Goal: Browse casually: Explore the website without a specific task or goal

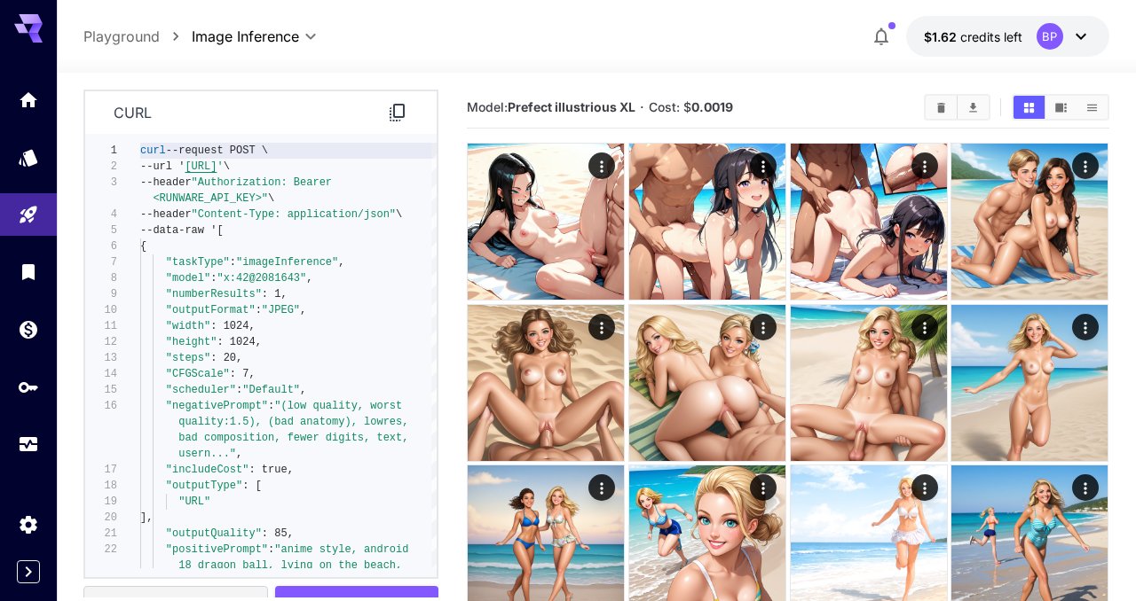
scroll to position [162, 0]
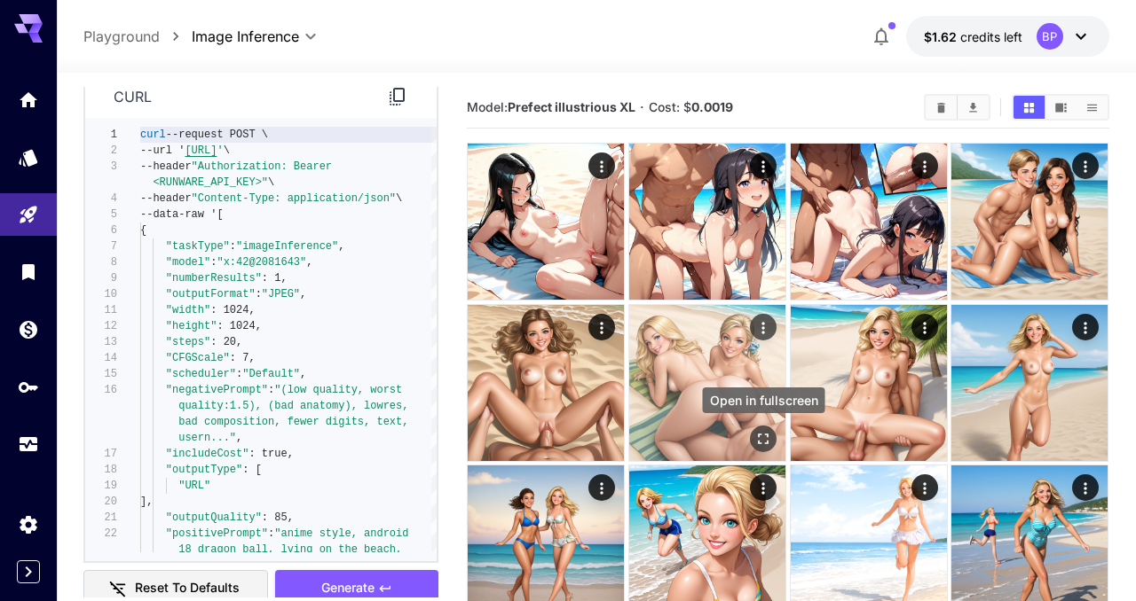
click at [762, 440] on icon "Open in fullscreen" at bounding box center [763, 439] width 18 height 18
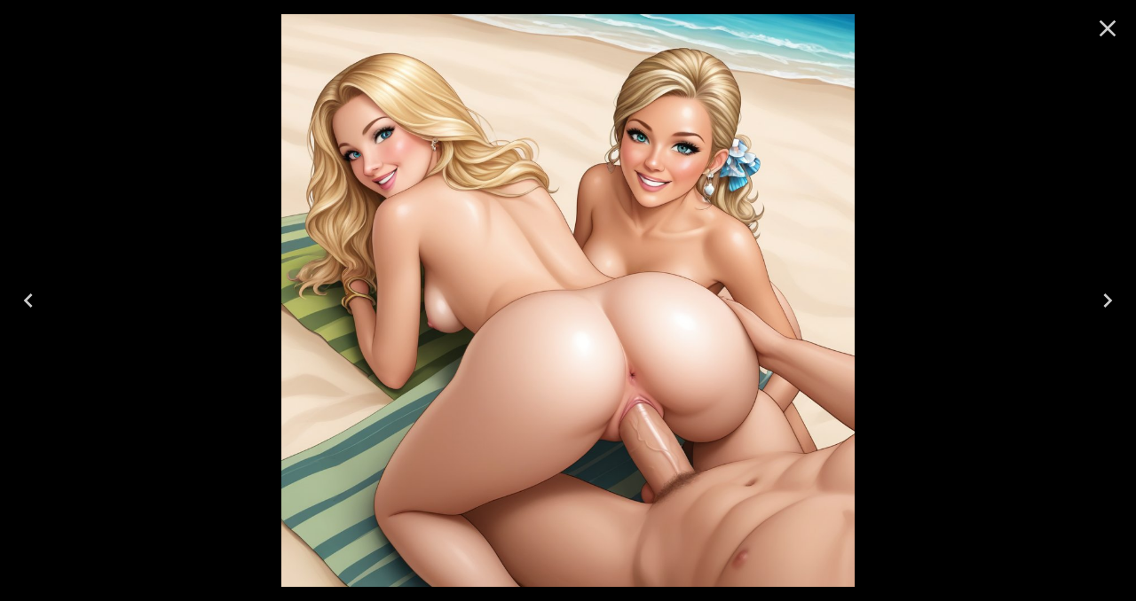
click at [1103, 31] on icon "Close" at bounding box center [1107, 28] width 17 height 17
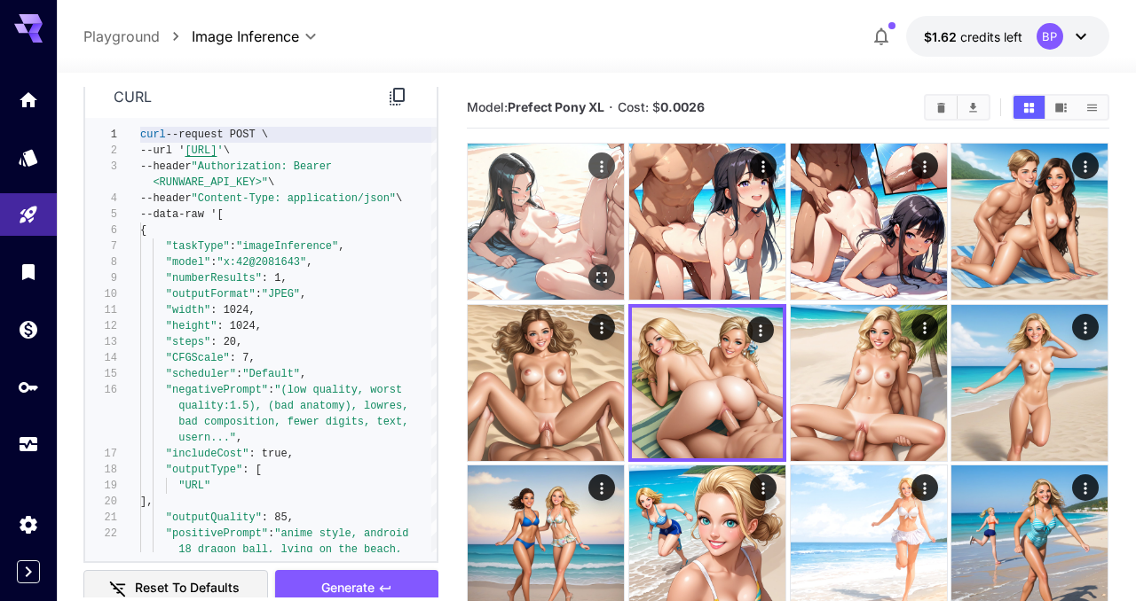
click at [601, 269] on icon "Open in fullscreen" at bounding box center [603, 278] width 18 height 18
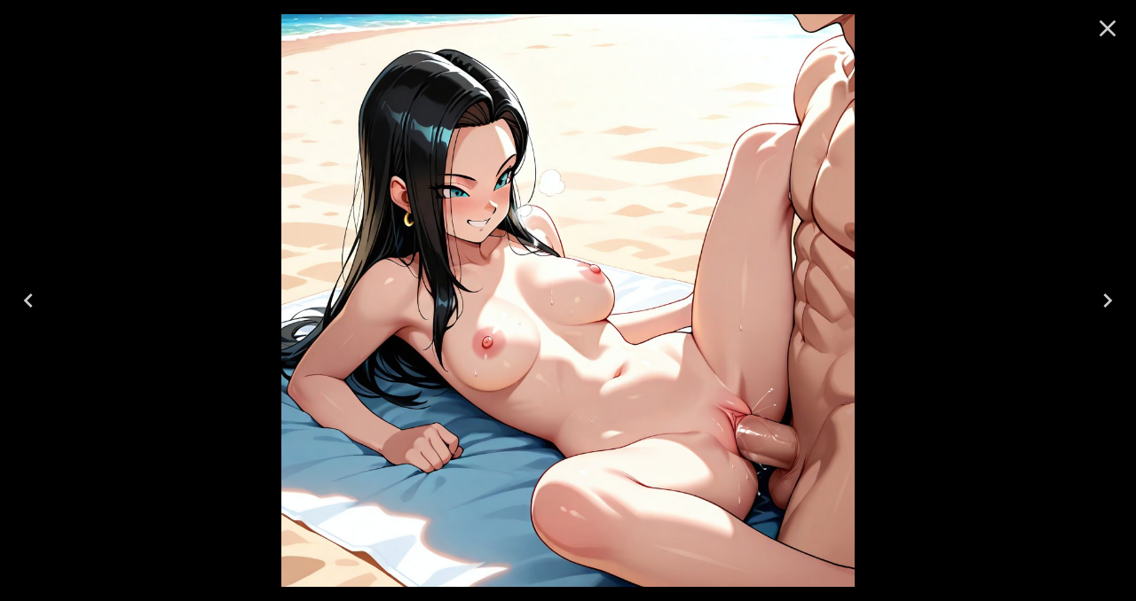
click at [1108, 28] on icon "Close" at bounding box center [1107, 28] width 17 height 17
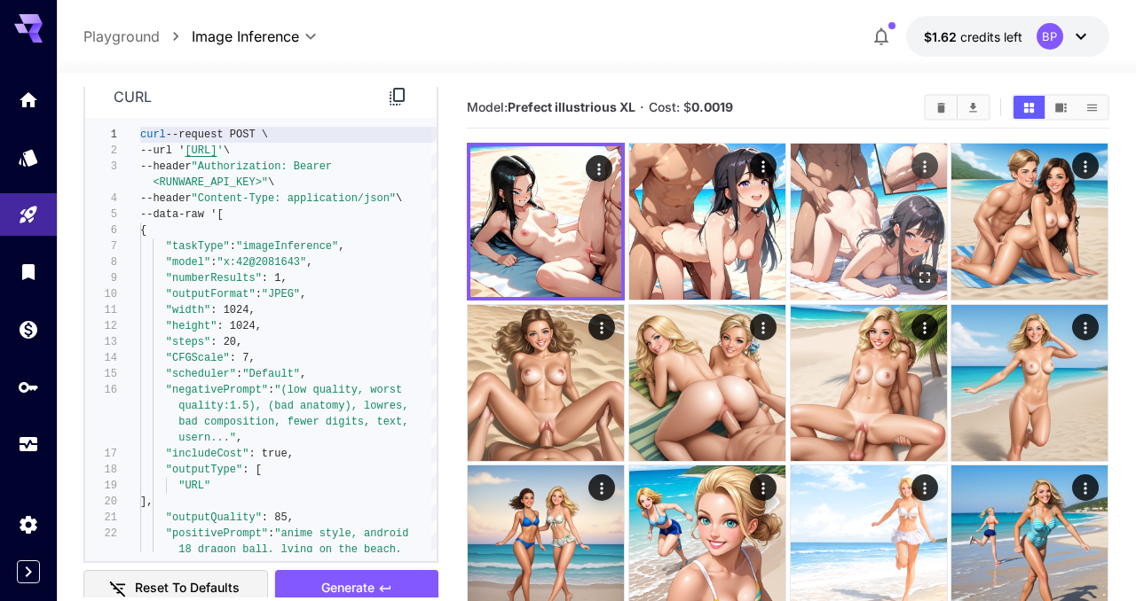
click at [921, 270] on icon "Open in fullscreen" at bounding box center [925, 278] width 18 height 18
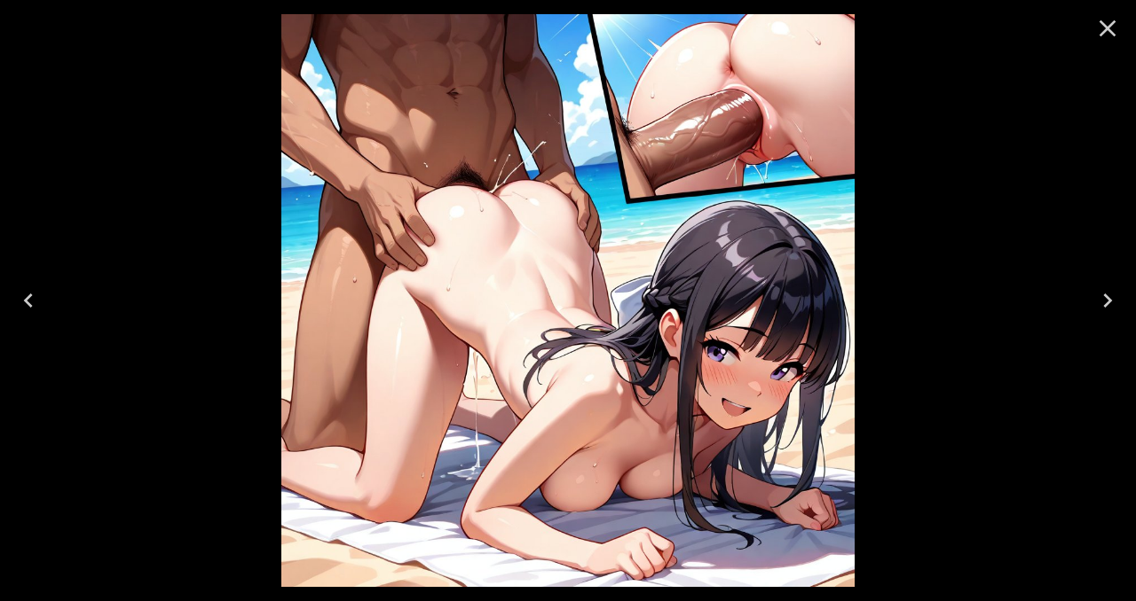
click at [1105, 30] on icon "Close" at bounding box center [1107, 28] width 17 height 17
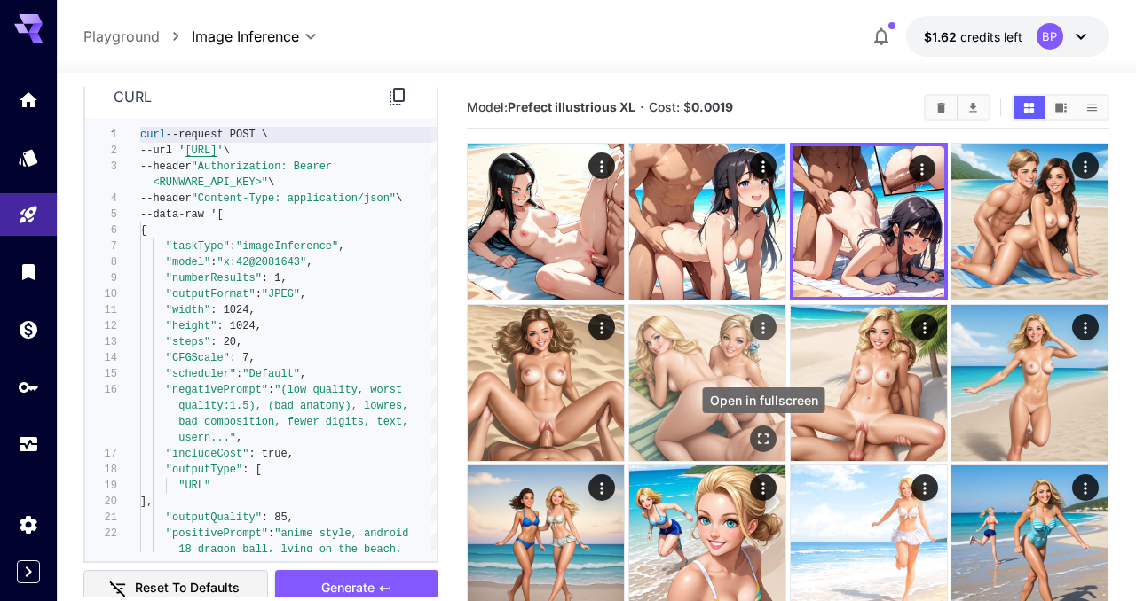
click at [757, 439] on icon "Open in fullscreen" at bounding box center [763, 439] width 18 height 18
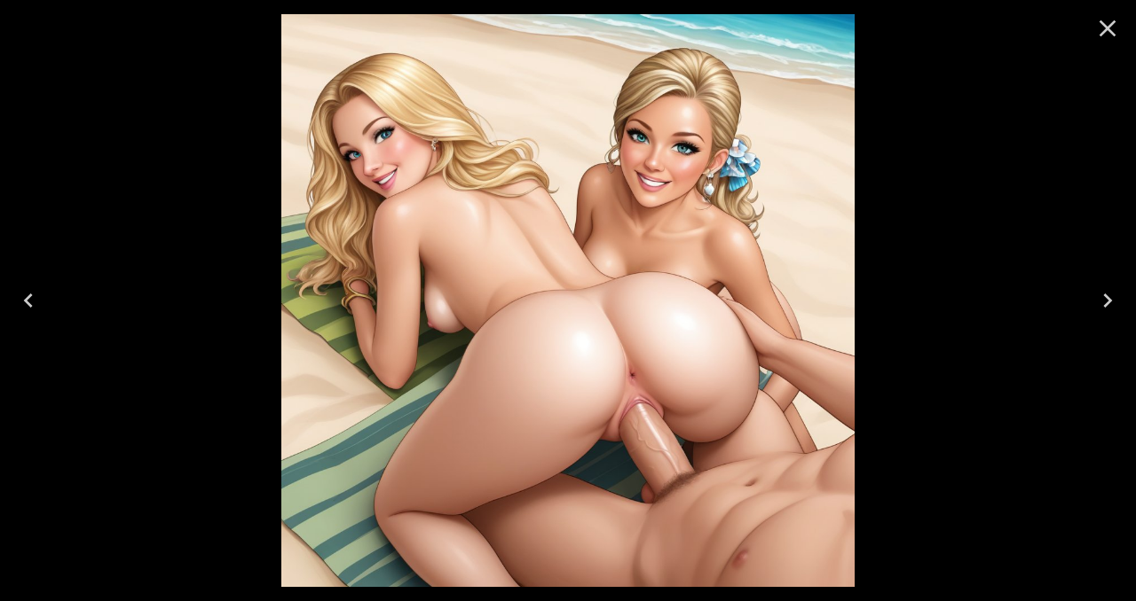
click at [1113, 30] on icon "Close" at bounding box center [1107, 28] width 28 height 28
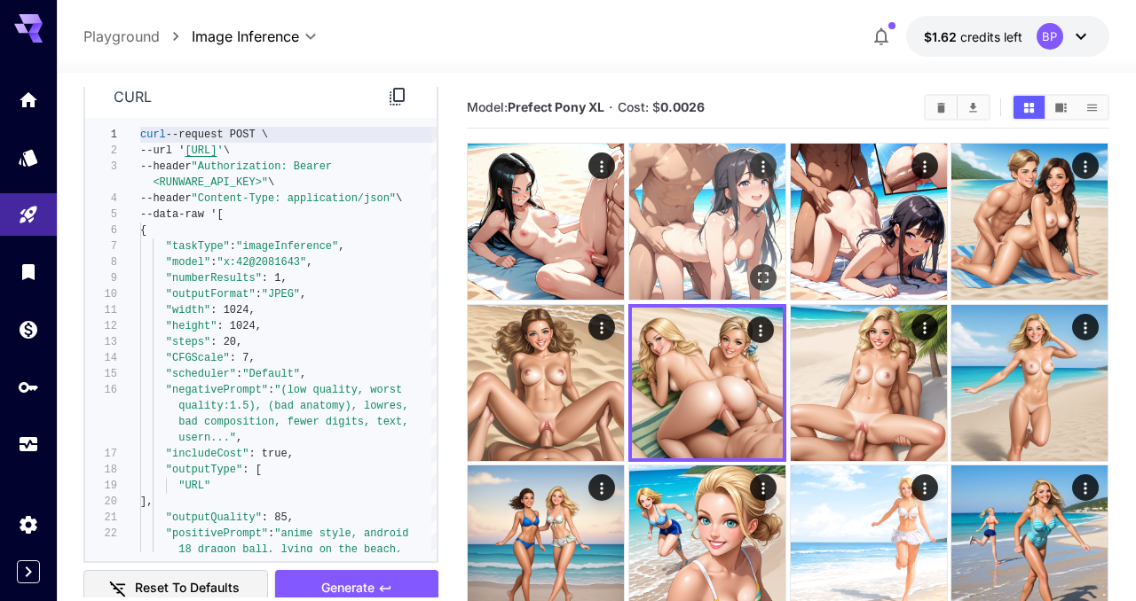
click at [763, 271] on icon "Open in fullscreen" at bounding box center [763, 278] width 18 height 18
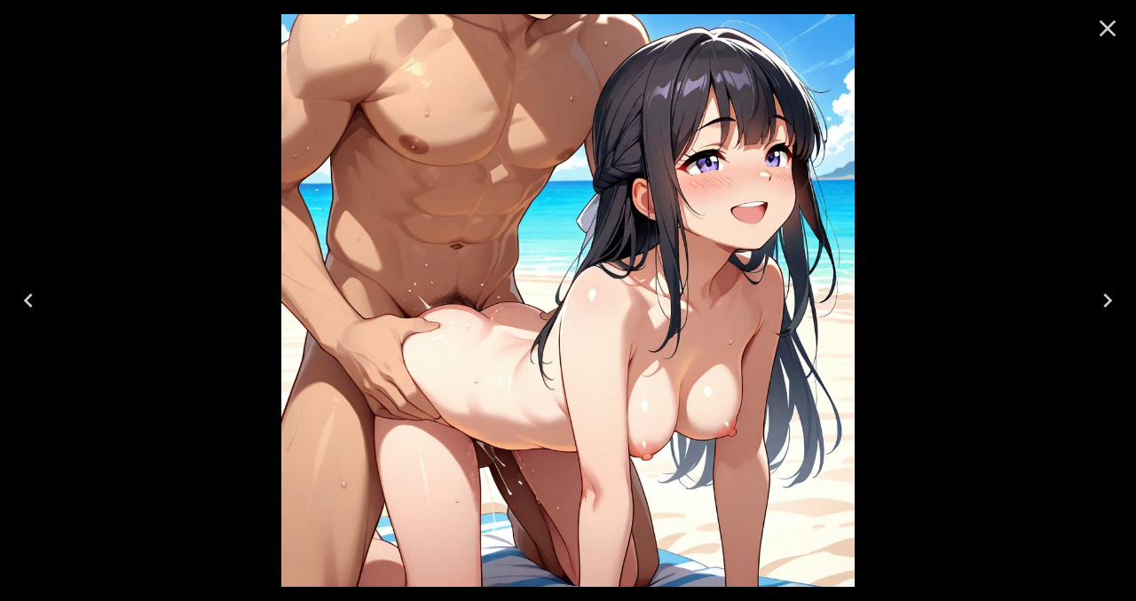
click at [1104, 28] on icon "Close" at bounding box center [1107, 28] width 28 height 28
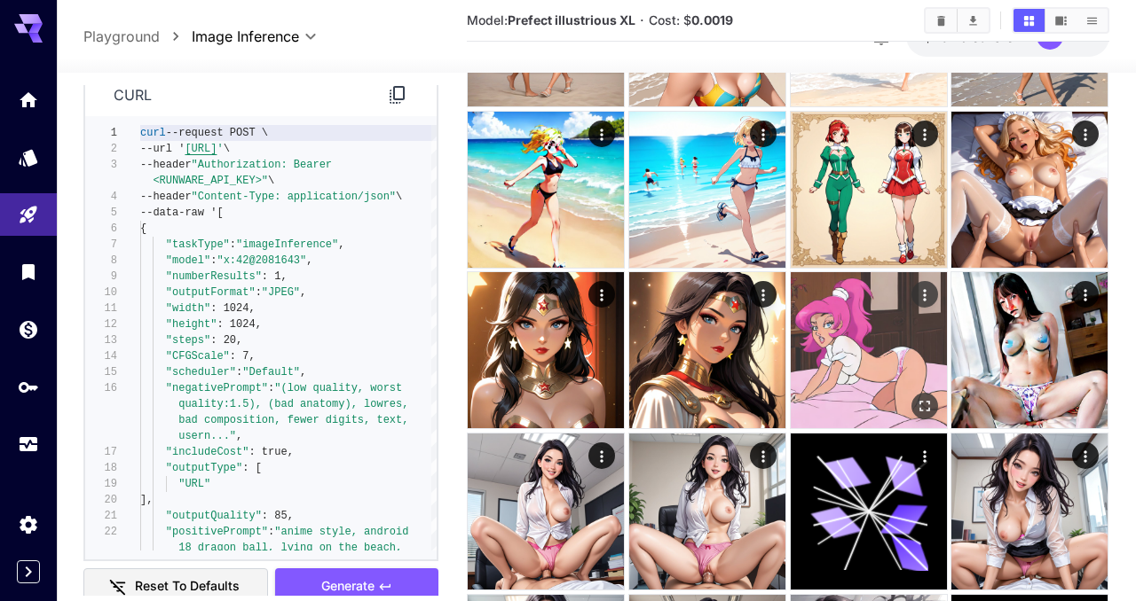
scroll to position [516, 0]
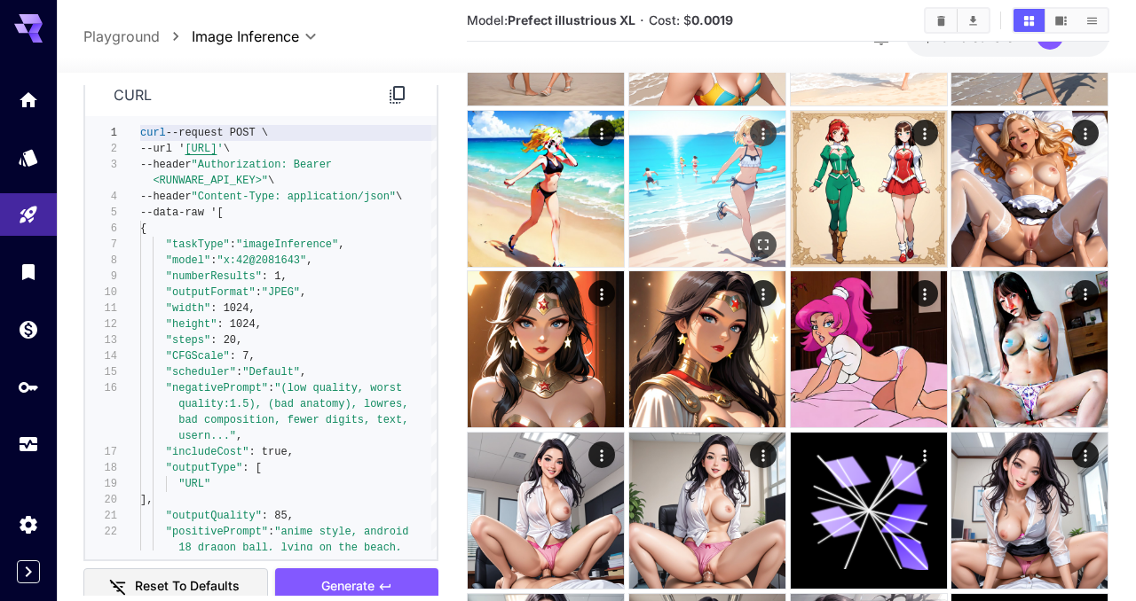
click at [766, 244] on icon "Open in fullscreen" at bounding box center [763, 245] width 18 height 18
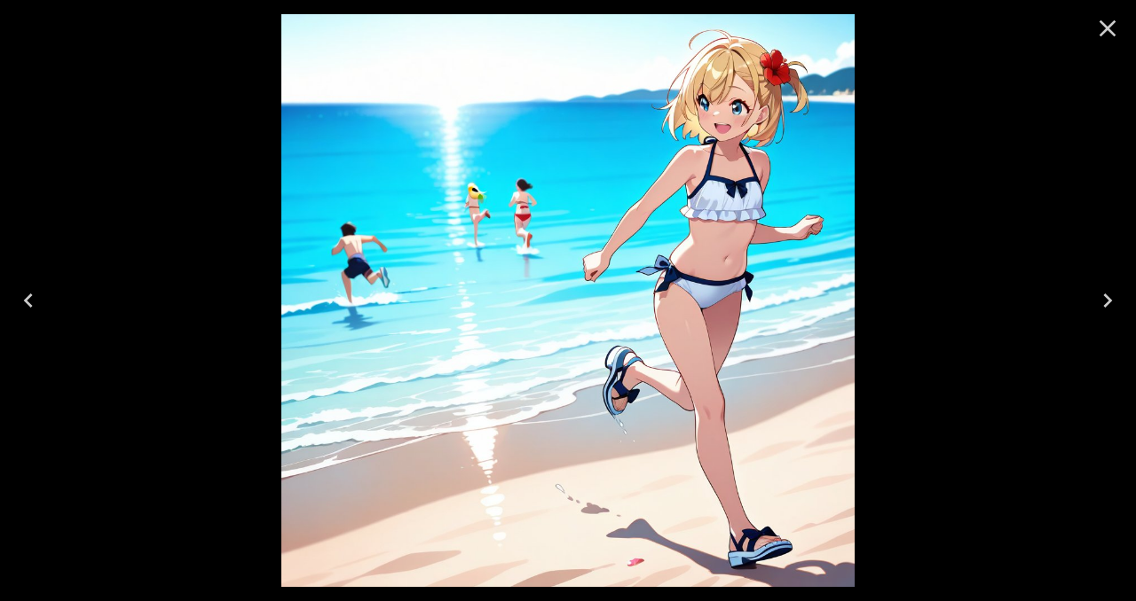
click at [1108, 29] on icon "Close" at bounding box center [1107, 28] width 17 height 17
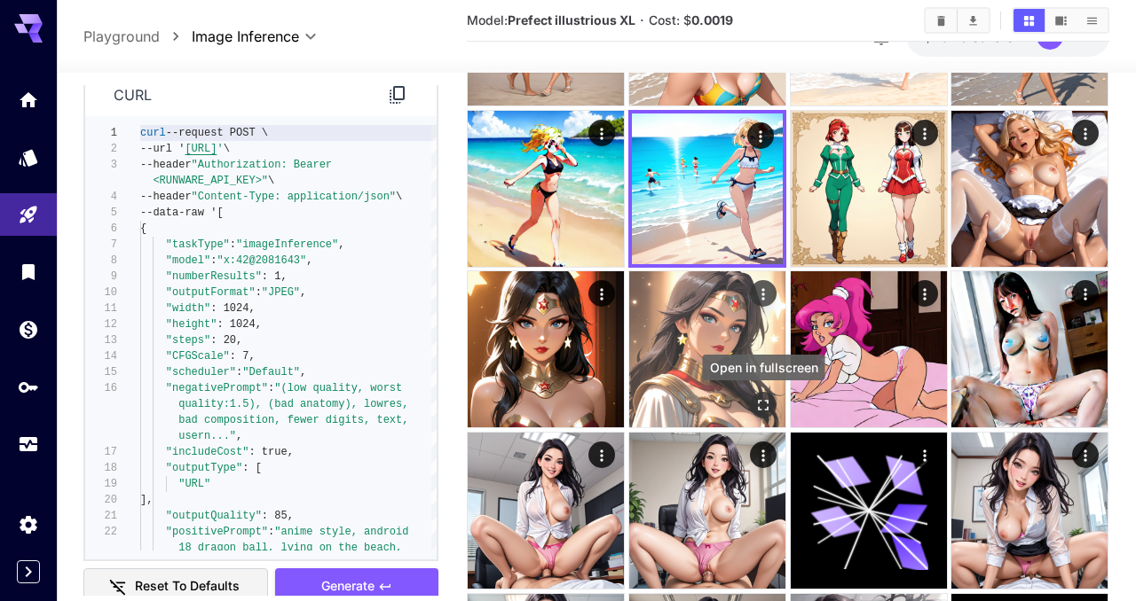
click at [760, 399] on icon "Open in fullscreen" at bounding box center [763, 406] width 18 height 18
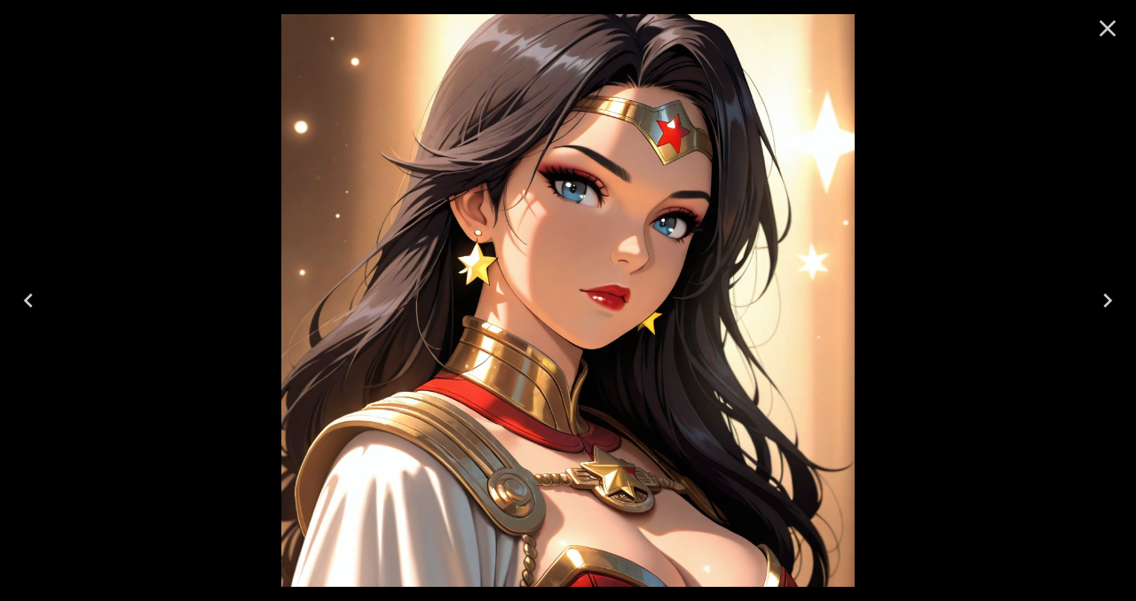
click at [1114, 32] on icon "Close" at bounding box center [1107, 28] width 28 height 28
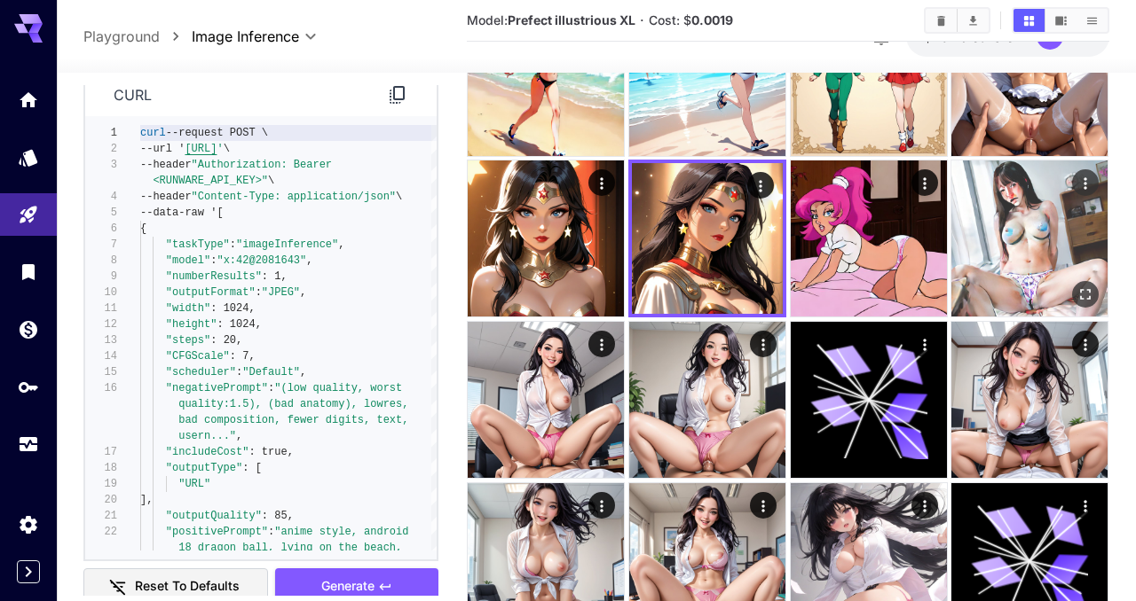
scroll to position [636, 0]
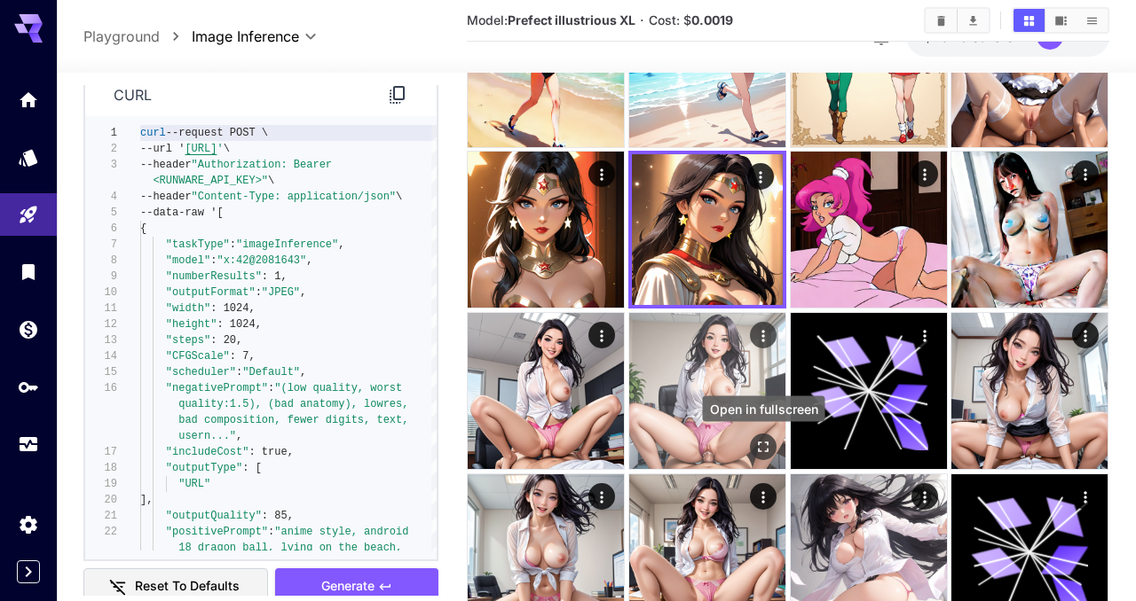
click at [767, 446] on icon "Open in fullscreen" at bounding box center [763, 447] width 18 height 18
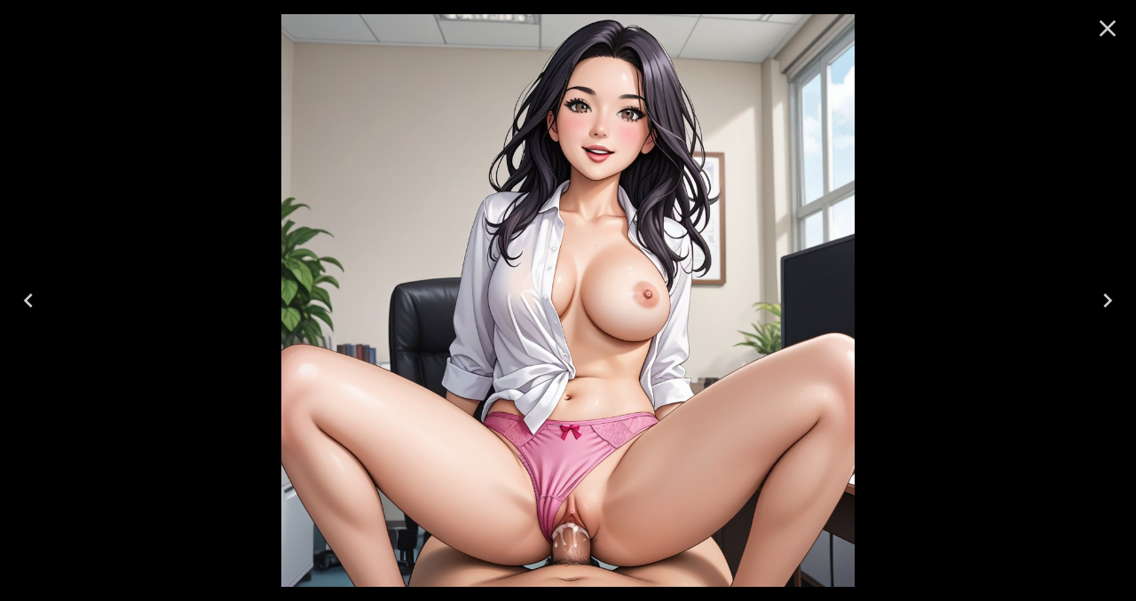
click at [1105, 26] on icon "Close" at bounding box center [1107, 28] width 17 height 17
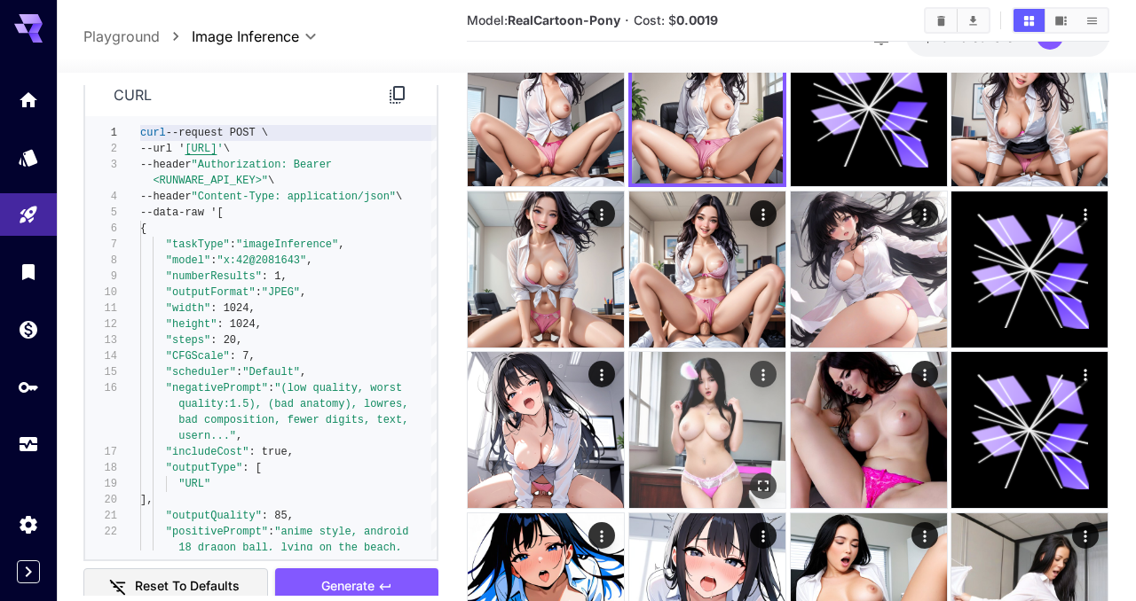
scroll to position [937, 0]
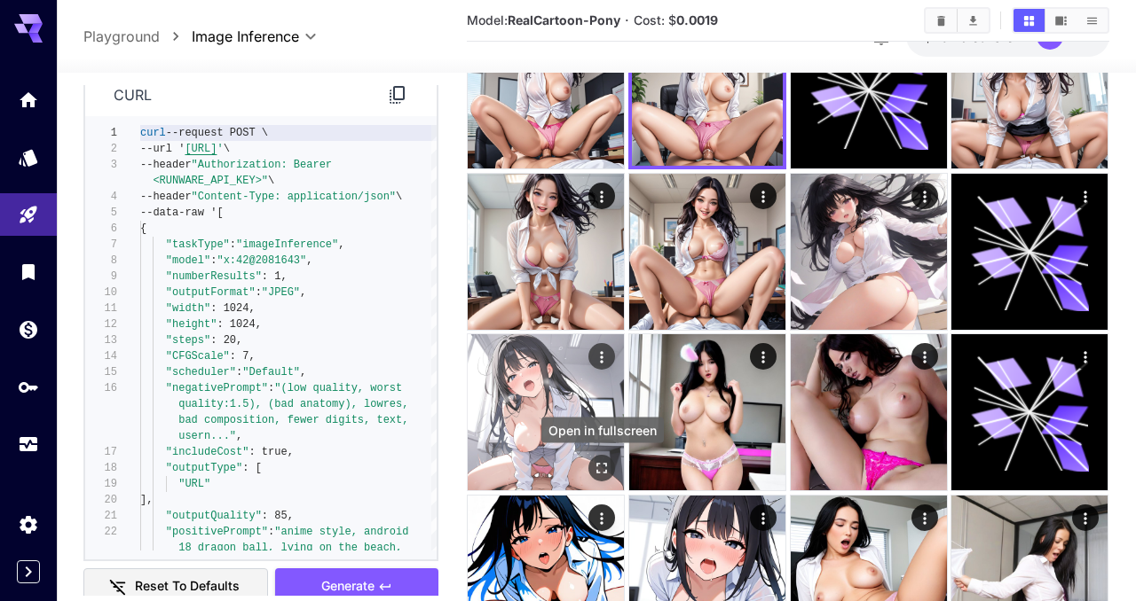
click at [606, 464] on icon "Open in fullscreen" at bounding box center [602, 469] width 11 height 11
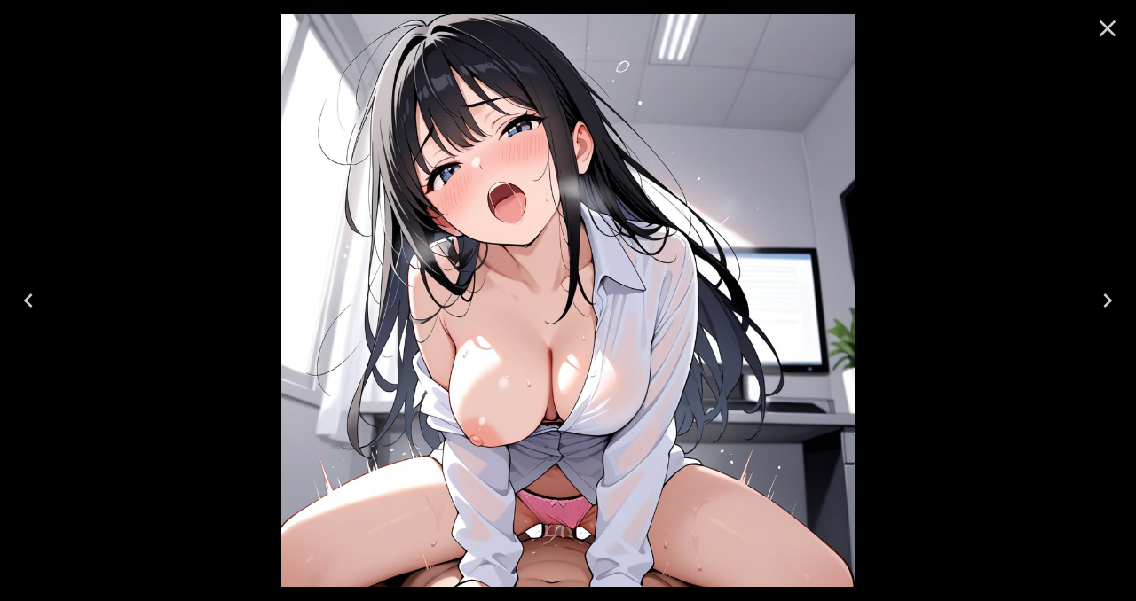
click at [1106, 30] on icon "Close" at bounding box center [1107, 28] width 28 height 28
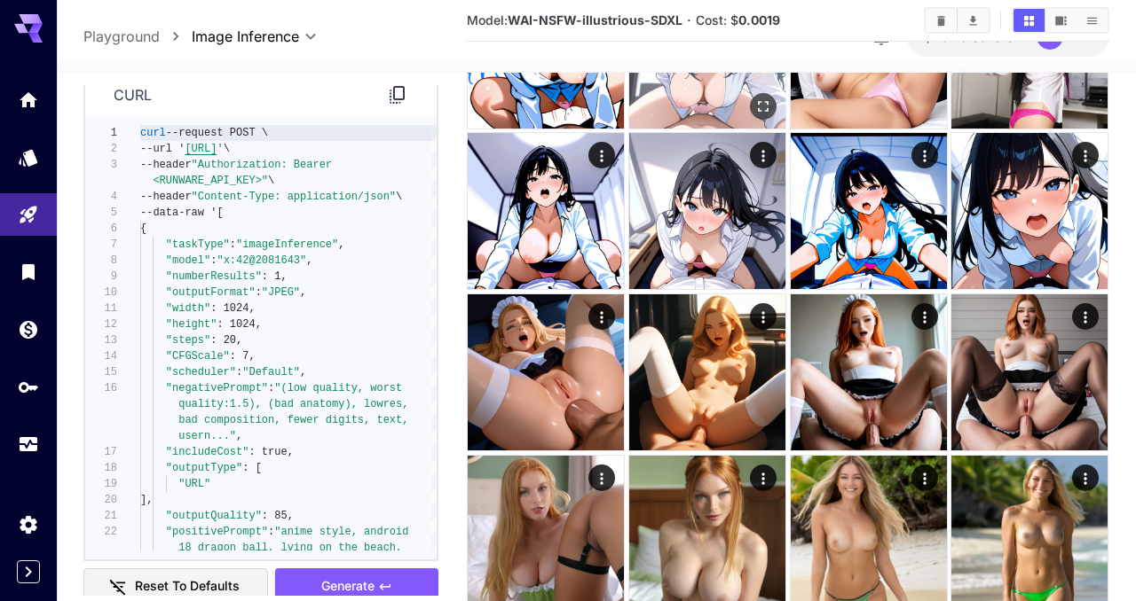
scroll to position [1462, 0]
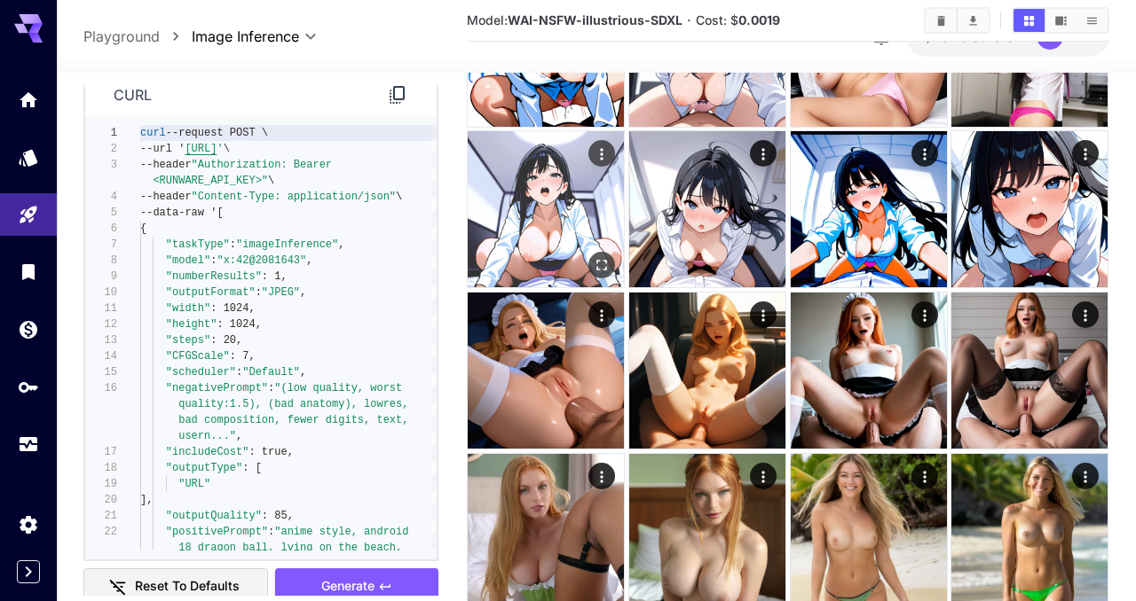
click at [537, 242] on img at bounding box center [546, 209] width 156 height 156
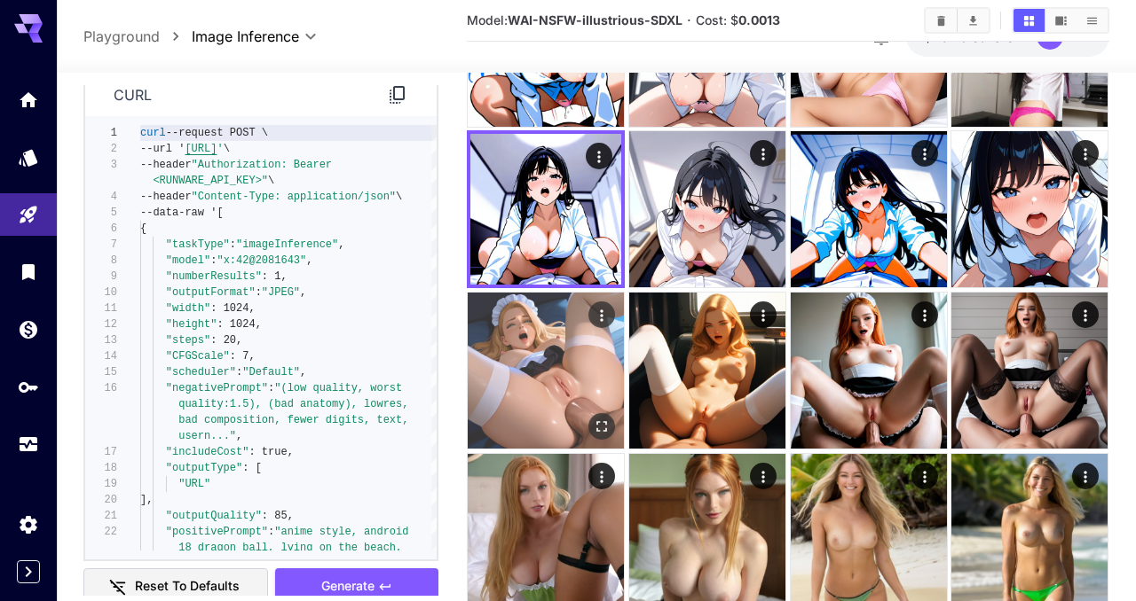
click at [530, 344] on img at bounding box center [546, 371] width 156 height 156
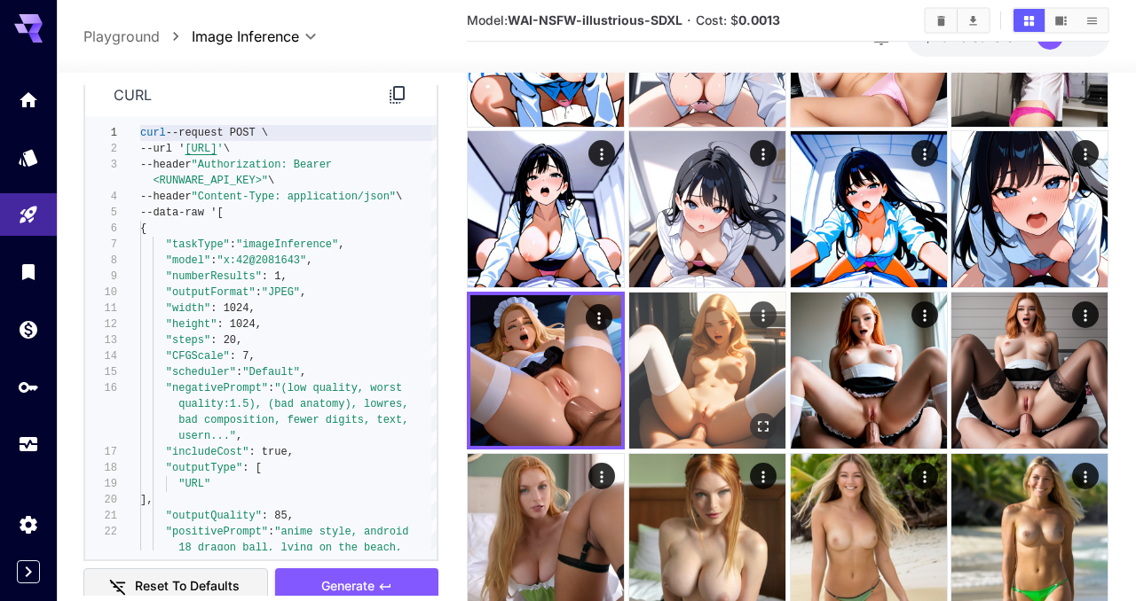
click at [674, 370] on img at bounding box center [707, 371] width 156 height 156
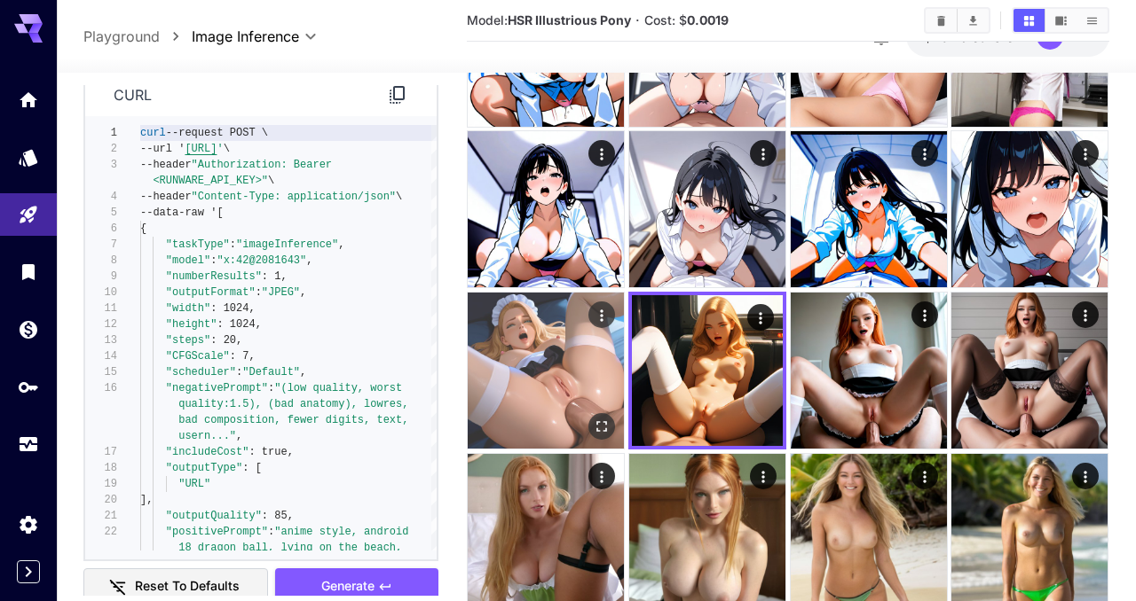
click at [599, 376] on img at bounding box center [546, 371] width 156 height 156
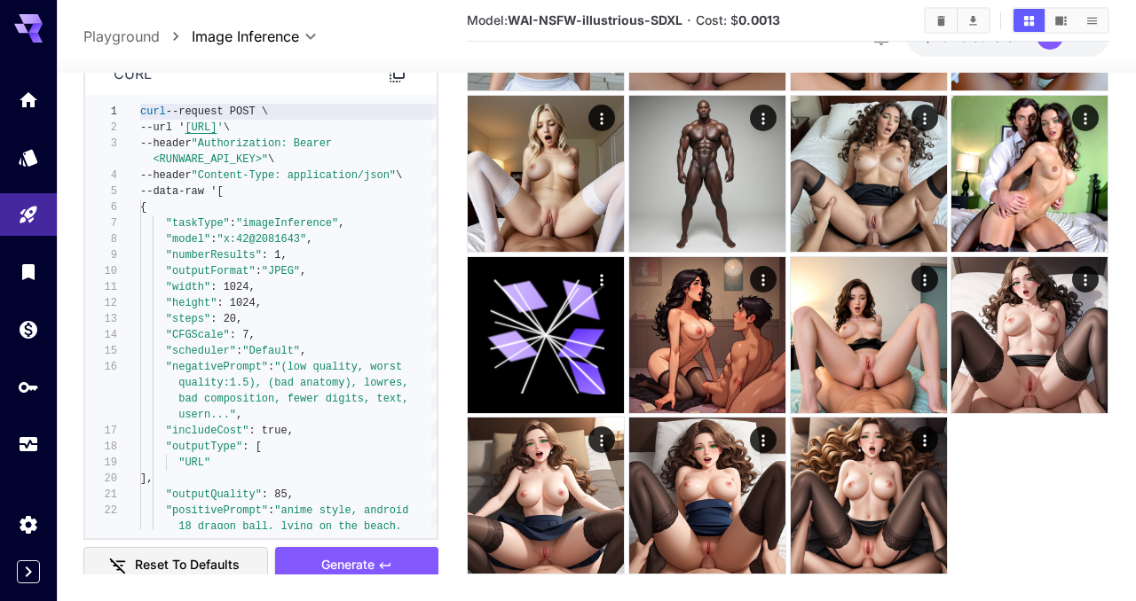
scroll to position [4425, 0]
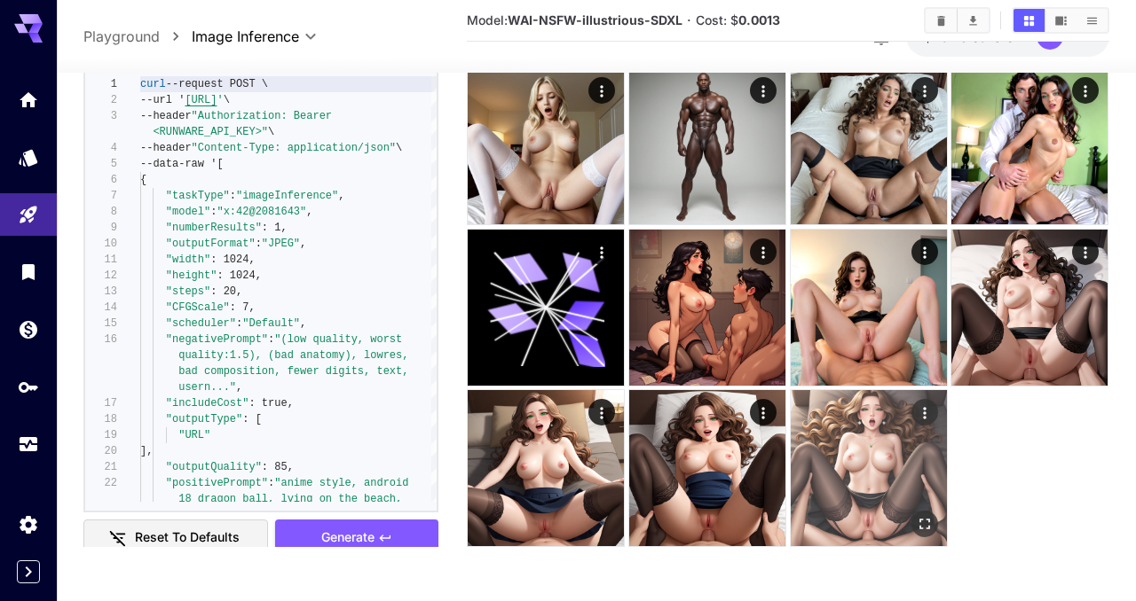
click at [846, 470] on img at bounding box center [868, 468] width 156 height 156
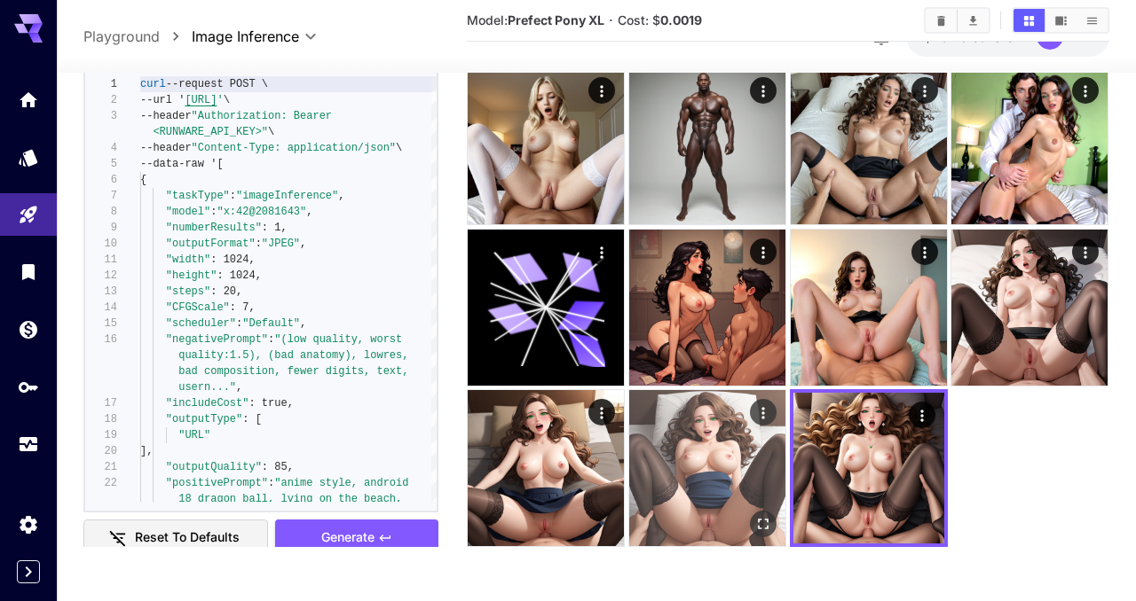
click at [727, 491] on img at bounding box center [707, 468] width 156 height 156
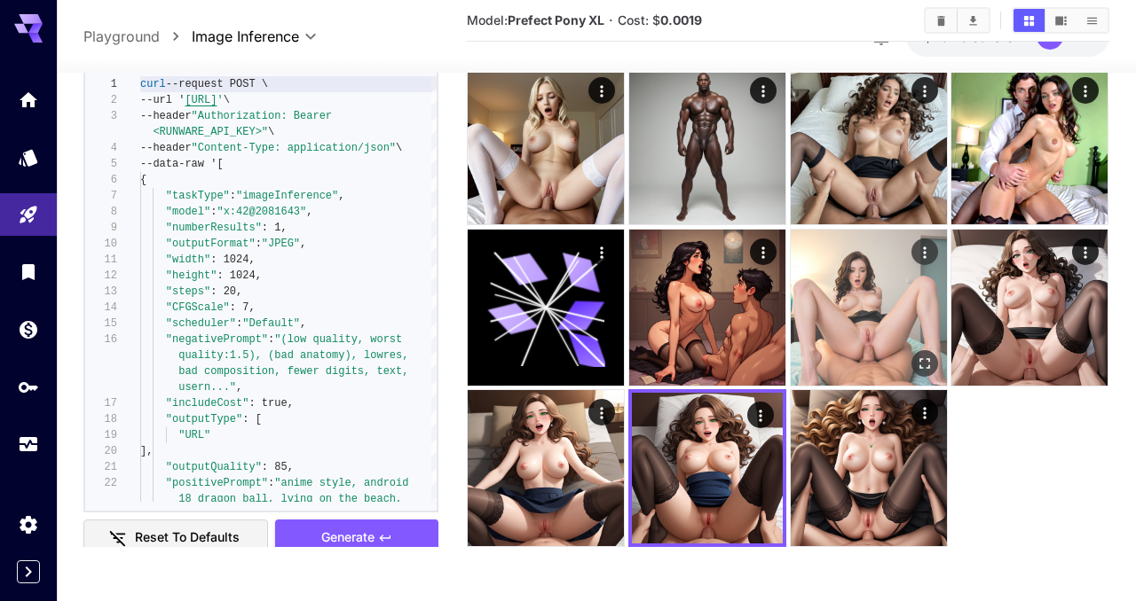
click at [832, 344] on img at bounding box center [868, 308] width 156 height 156
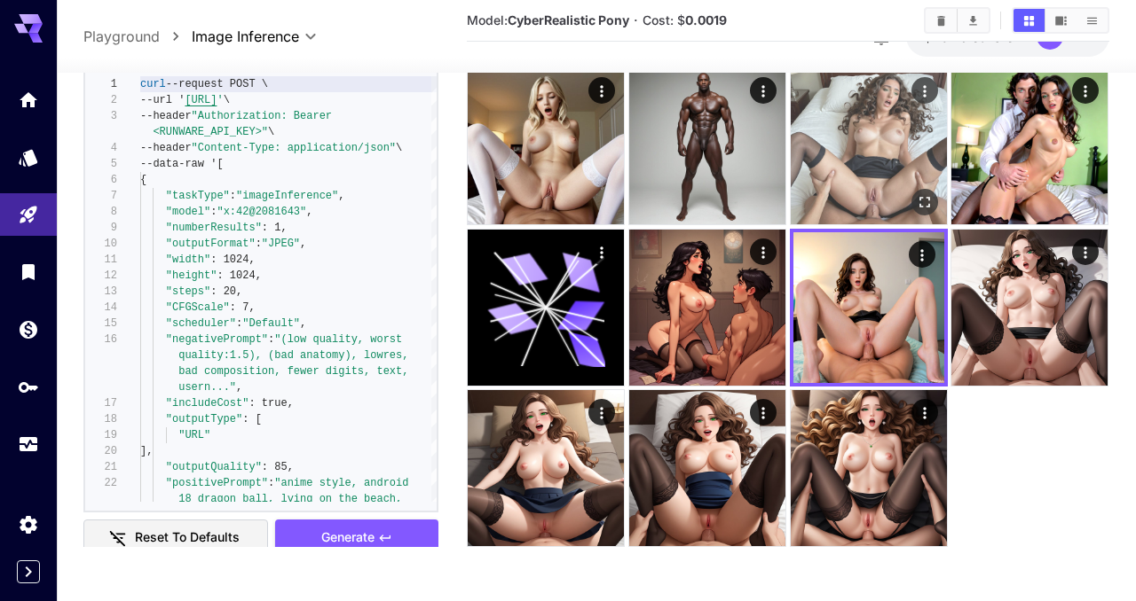
click at [883, 173] on img at bounding box center [868, 146] width 156 height 156
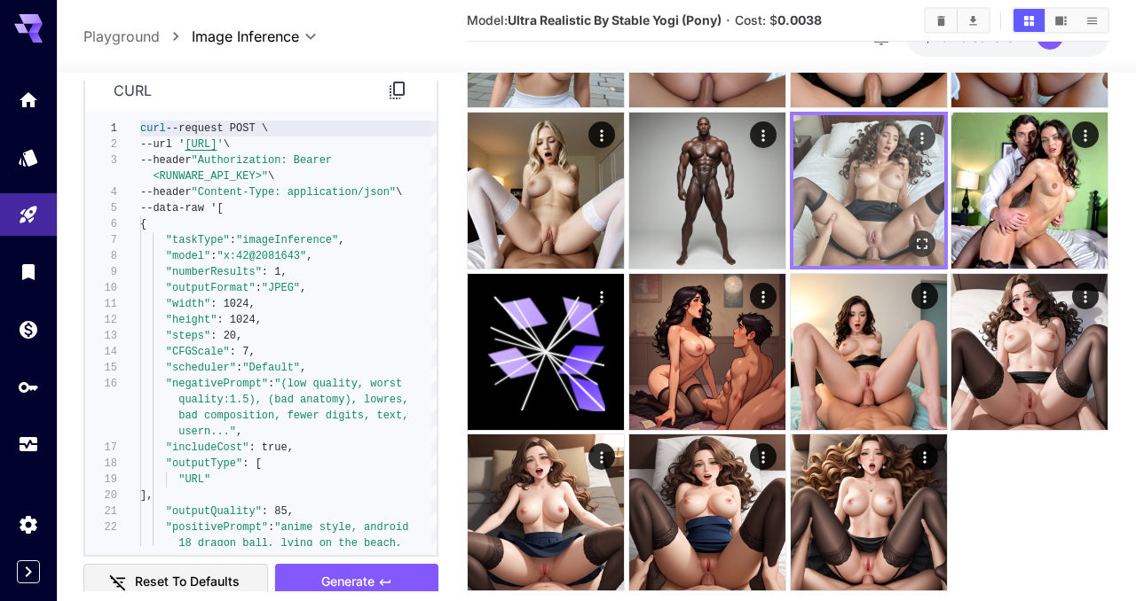
scroll to position [4378, 0]
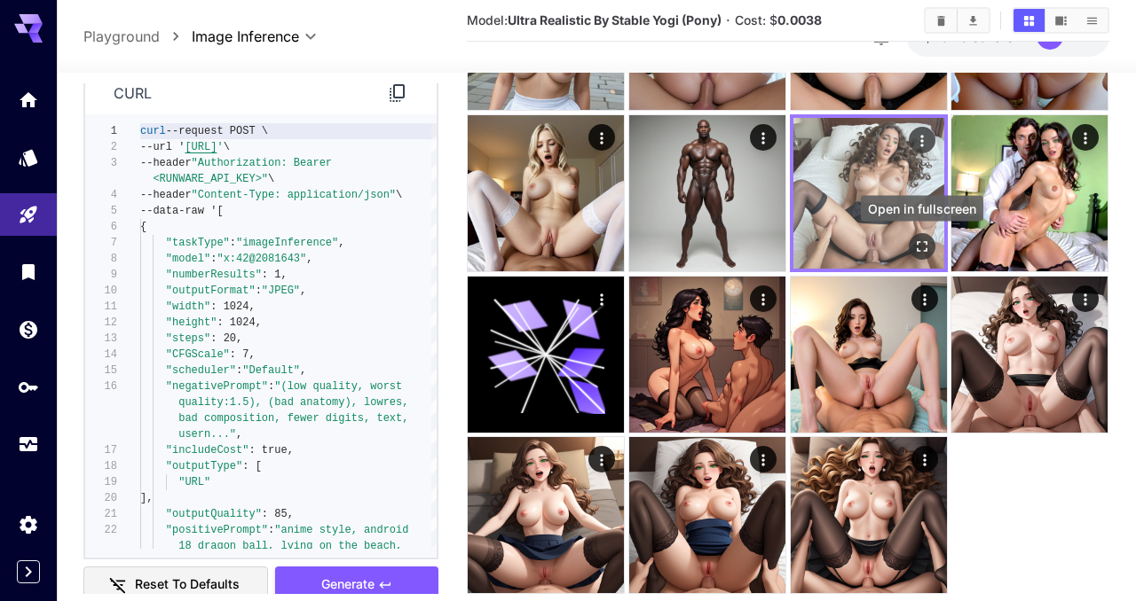
click at [917, 245] on icon "Open in fullscreen" at bounding box center [921, 247] width 11 height 11
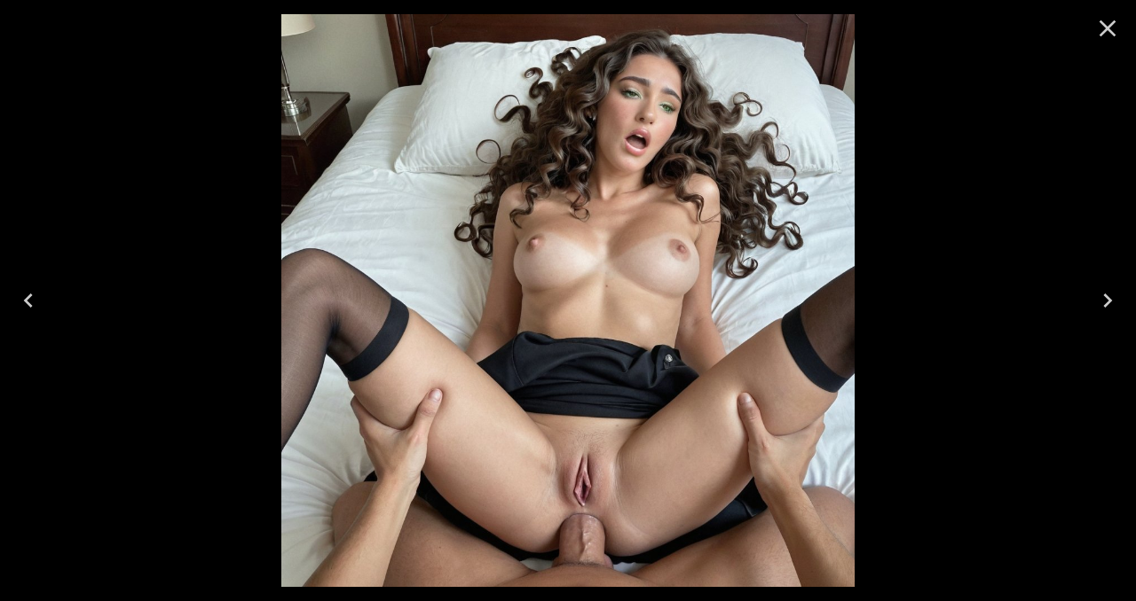
scroll to position [162, 0]
click at [1107, 33] on icon "Close" at bounding box center [1107, 28] width 28 height 28
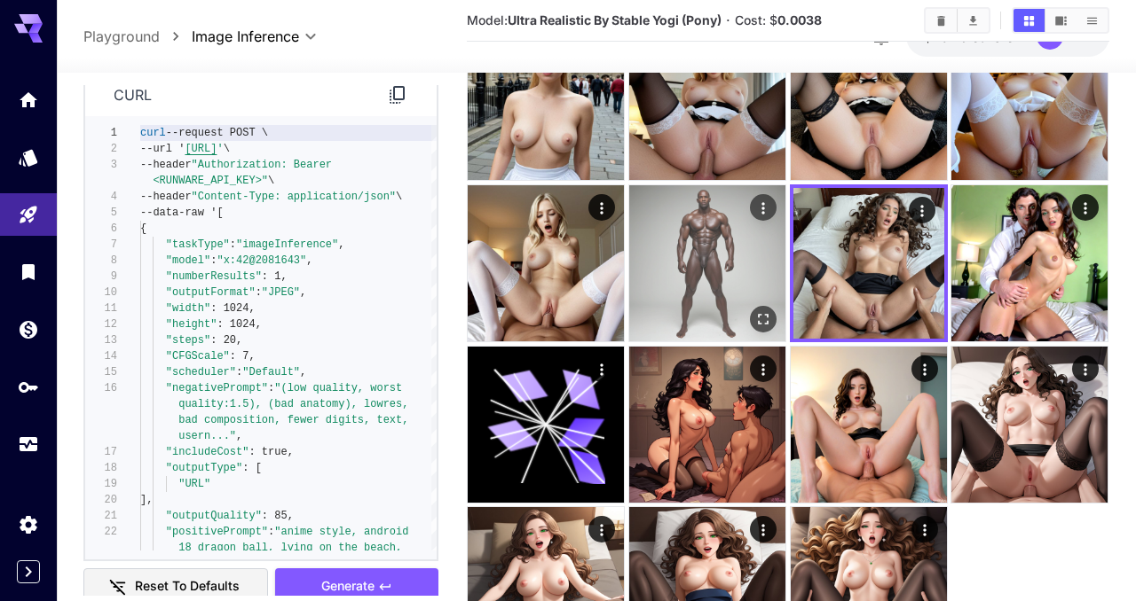
scroll to position [4304, 0]
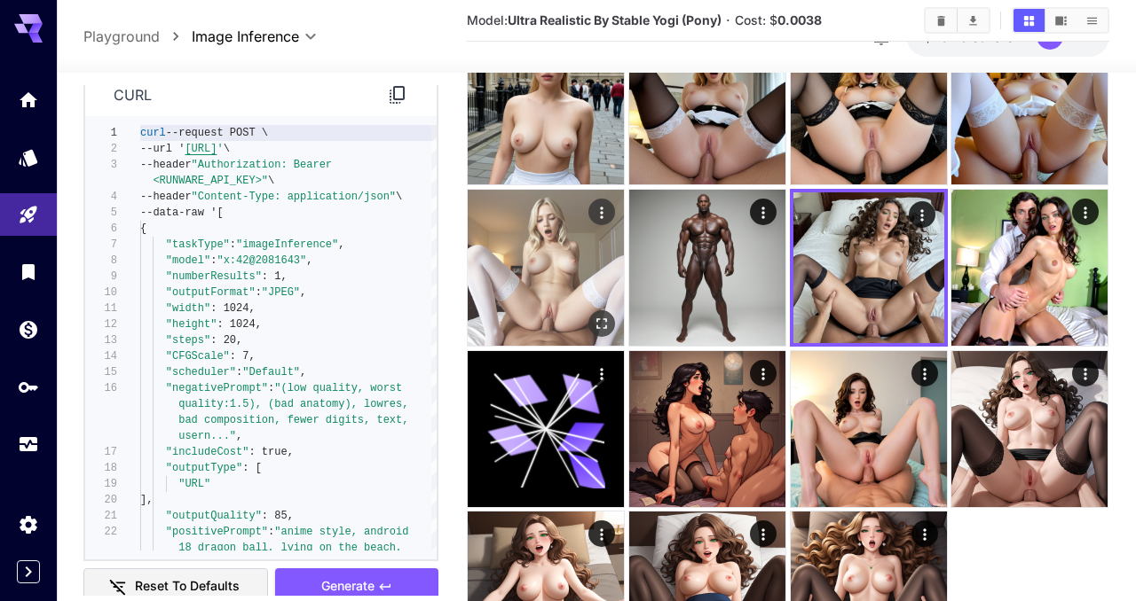
click at [531, 272] on img at bounding box center [546, 268] width 156 height 156
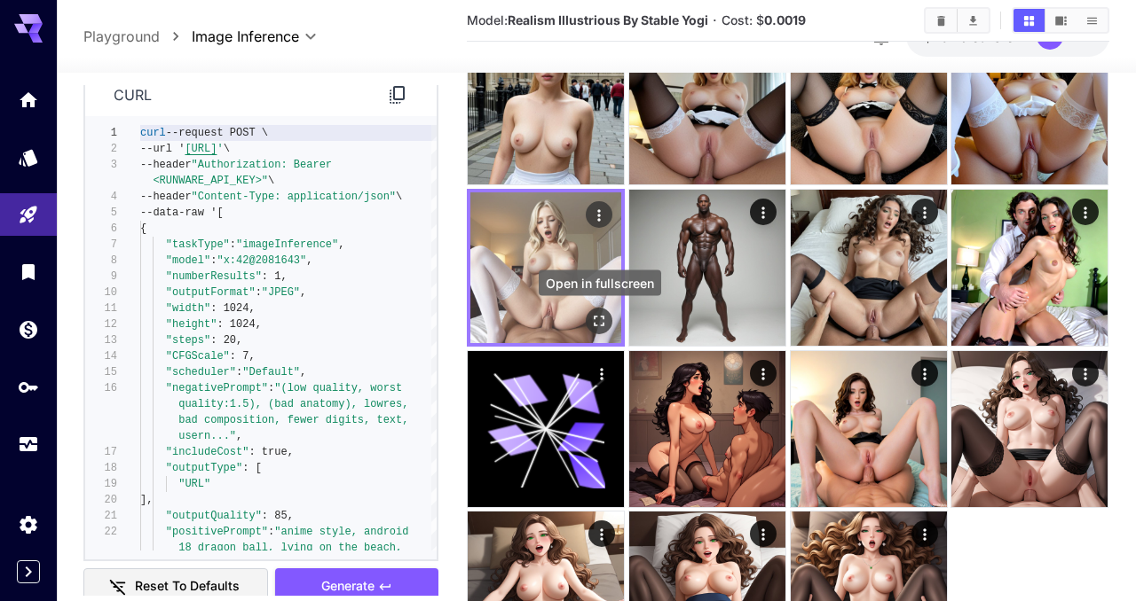
click at [598, 321] on icon "Open in fullscreen" at bounding box center [600, 321] width 18 height 18
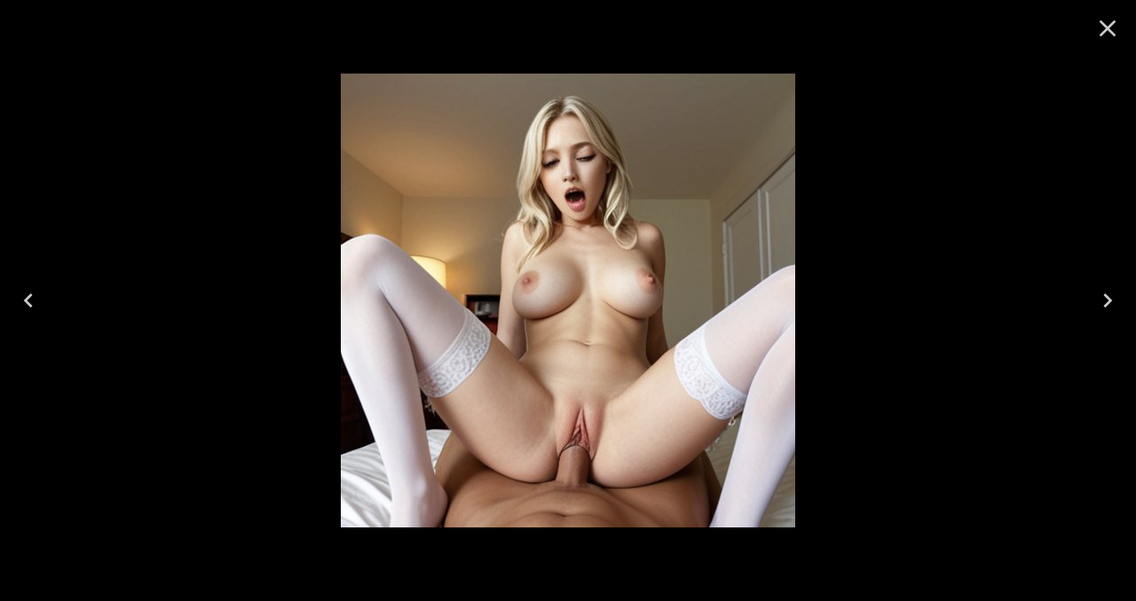
click at [1104, 24] on icon "Close" at bounding box center [1107, 28] width 17 height 17
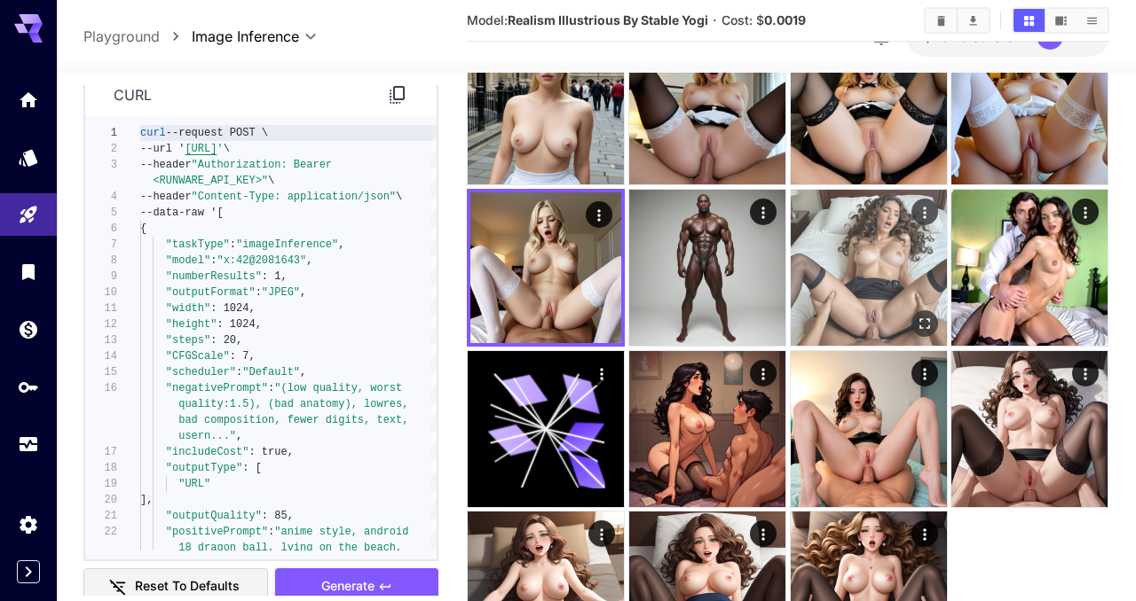
click at [909, 290] on img at bounding box center [868, 268] width 156 height 156
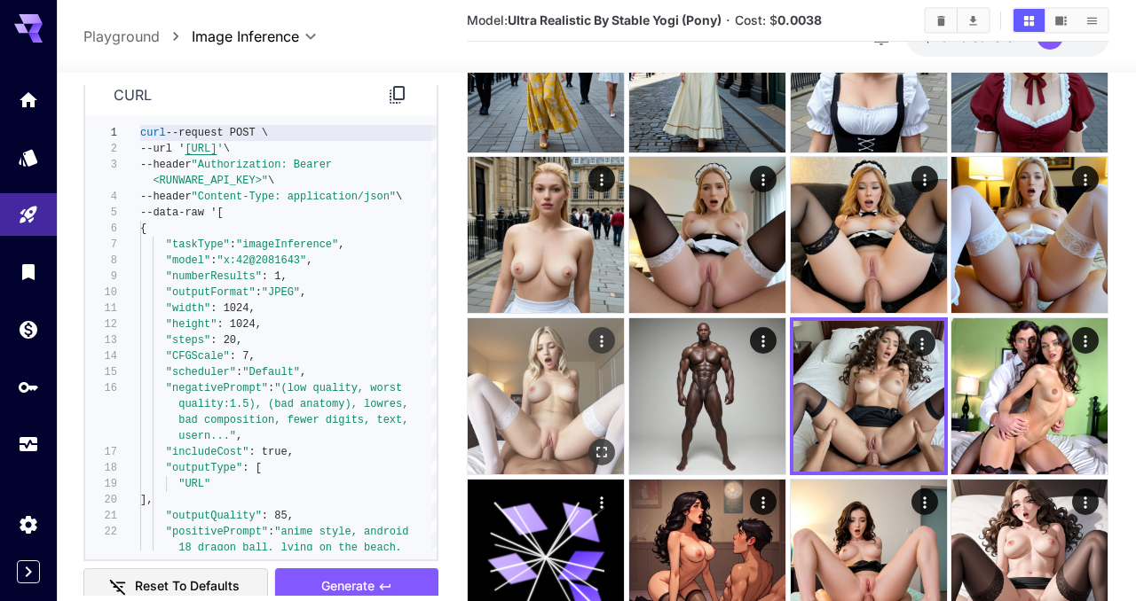
scroll to position [4174, 0]
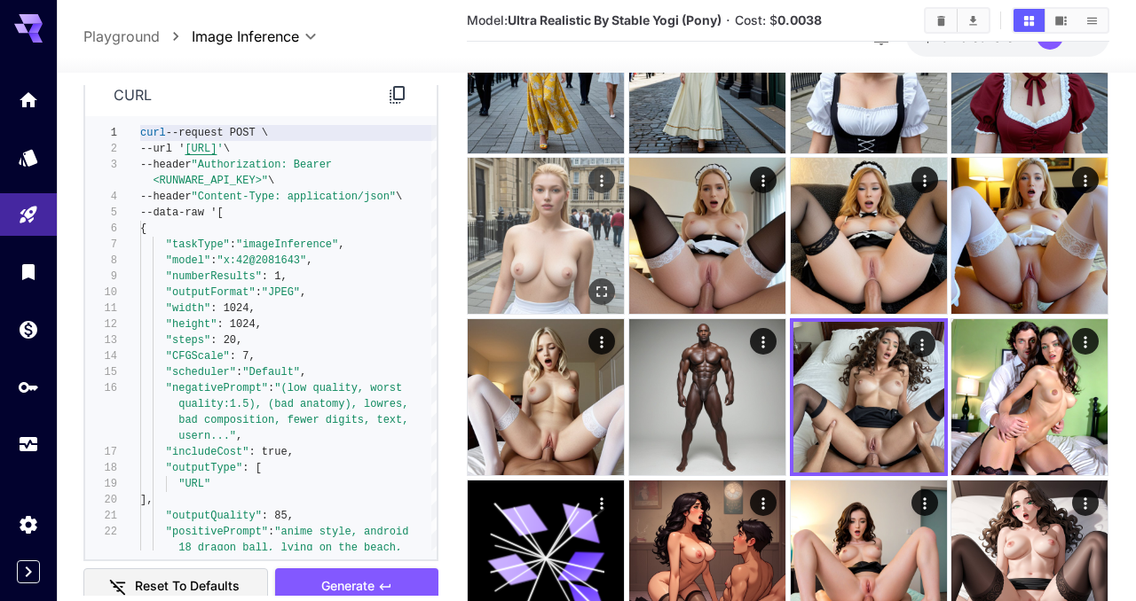
click at [546, 243] on img at bounding box center [546, 236] width 156 height 156
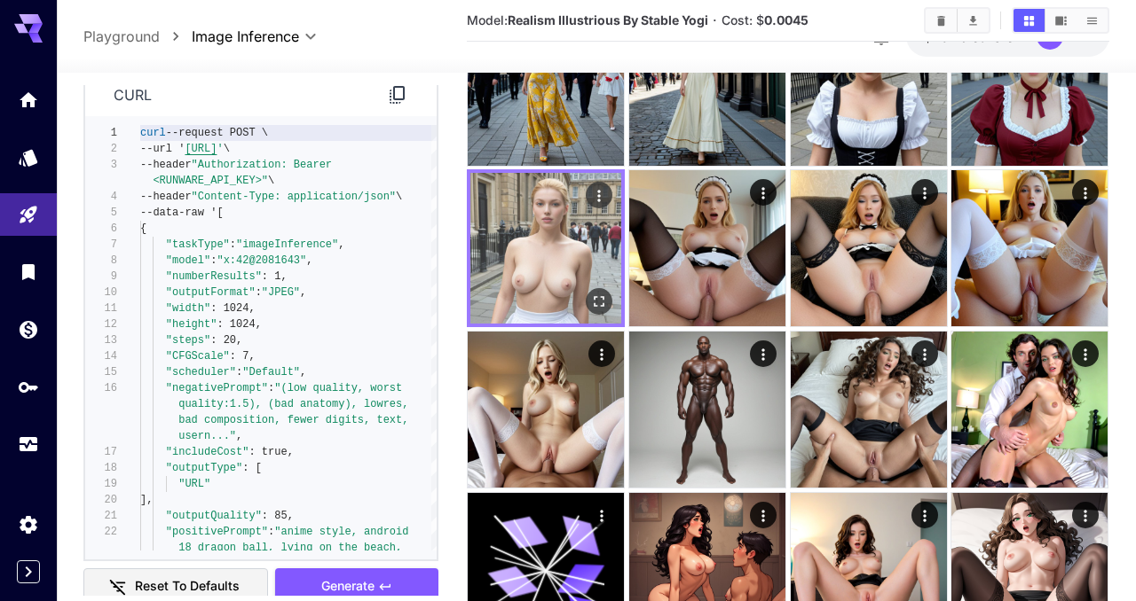
scroll to position [4156, 0]
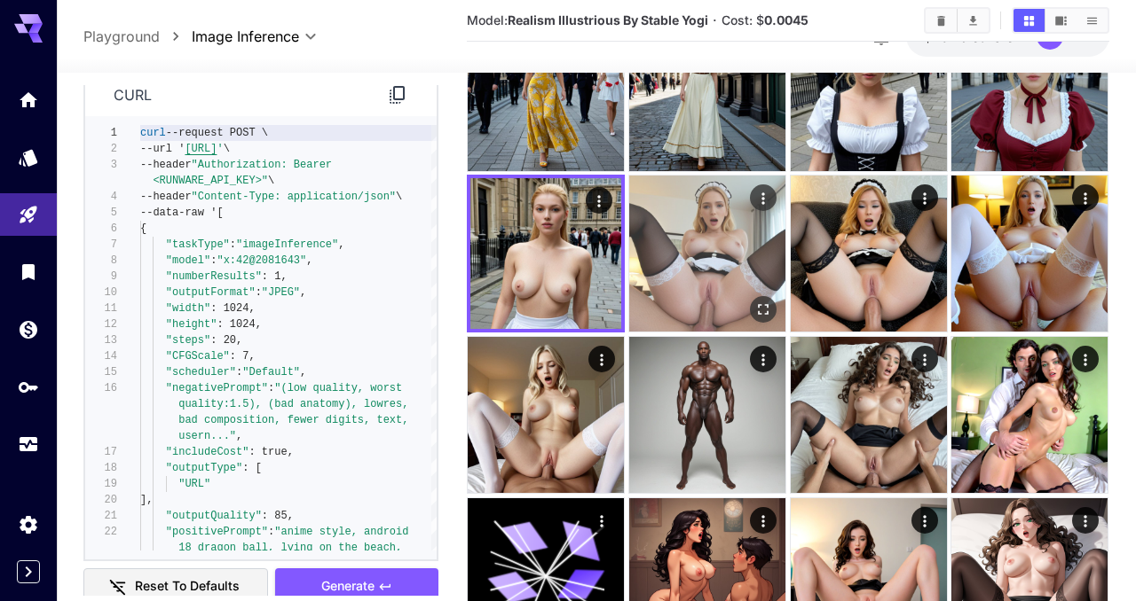
click at [688, 280] on img at bounding box center [707, 254] width 156 height 156
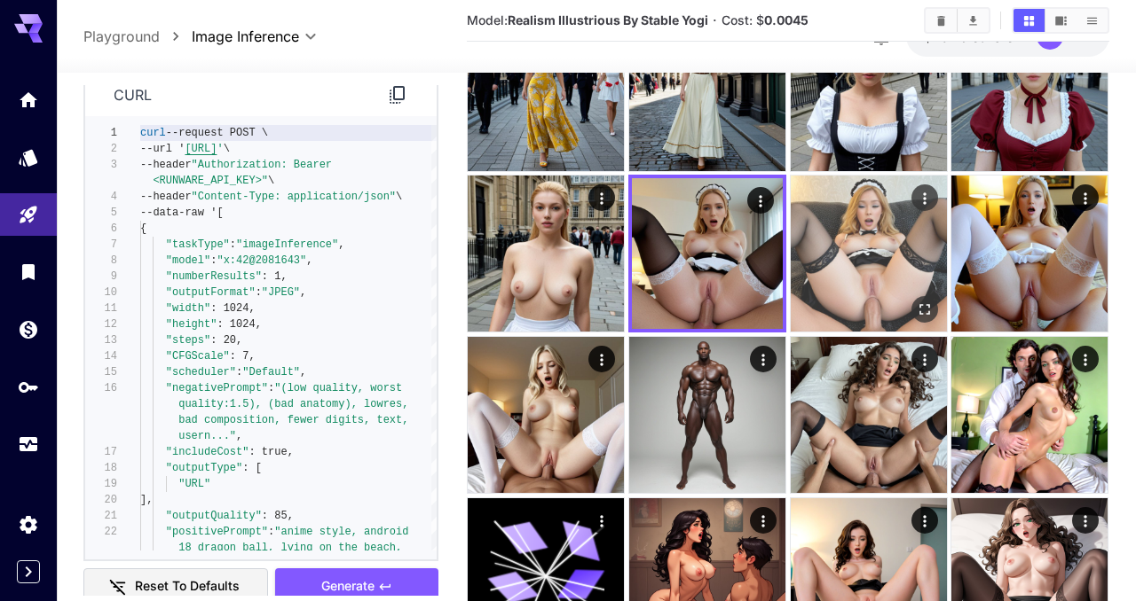
click at [879, 255] on img at bounding box center [868, 254] width 156 height 156
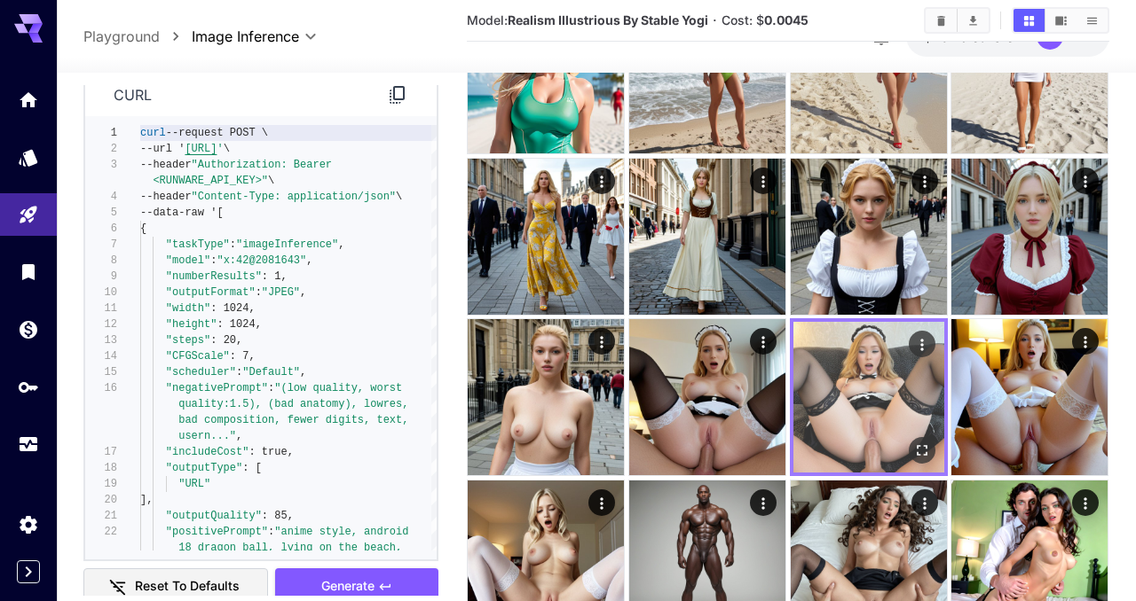
scroll to position [3992, 0]
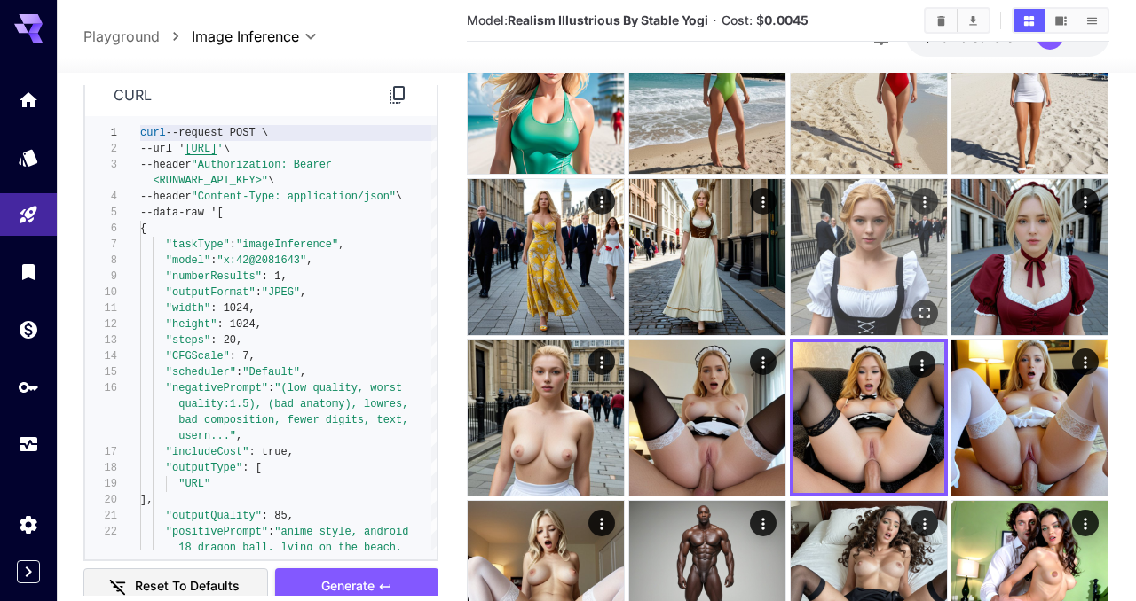
click at [884, 255] on img at bounding box center [868, 257] width 156 height 156
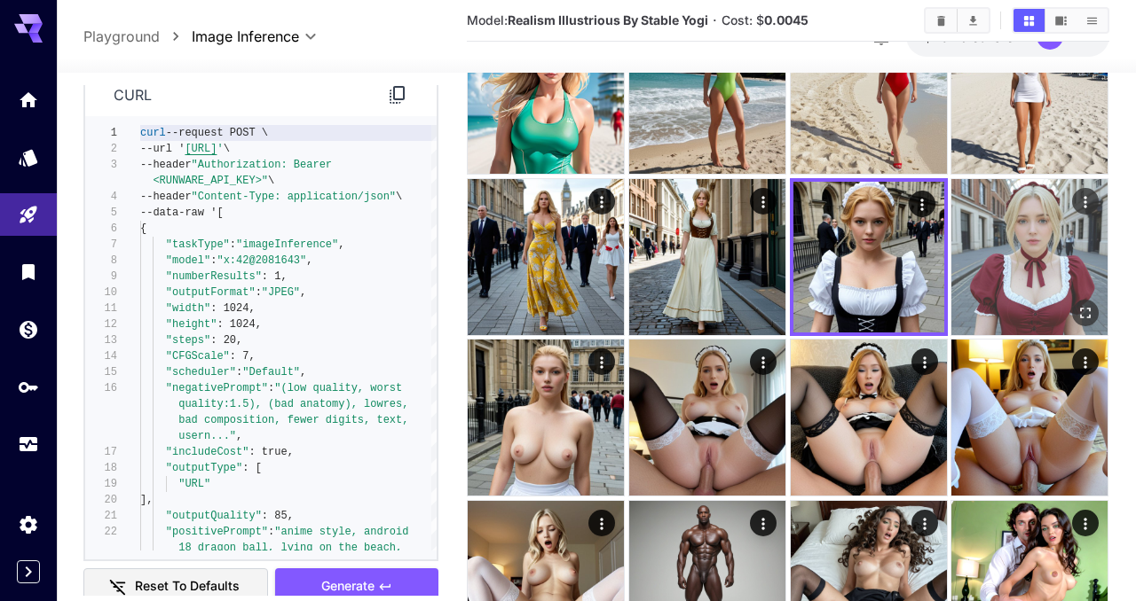
click at [1032, 263] on img at bounding box center [1029, 257] width 156 height 156
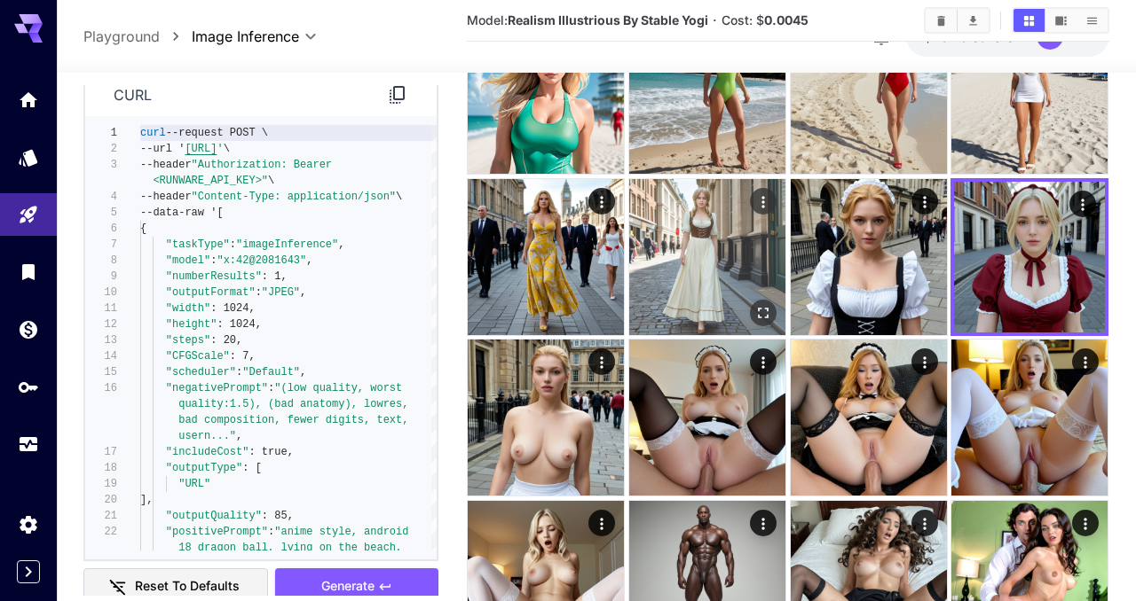
click at [729, 252] on img at bounding box center [707, 257] width 156 height 156
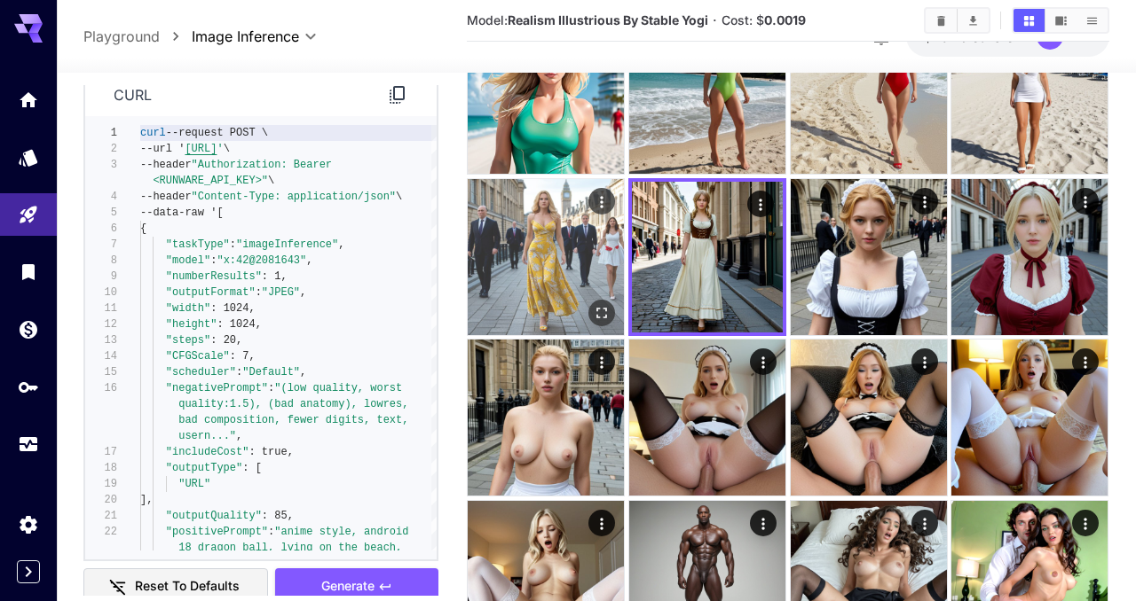
click at [564, 248] on img at bounding box center [546, 257] width 156 height 156
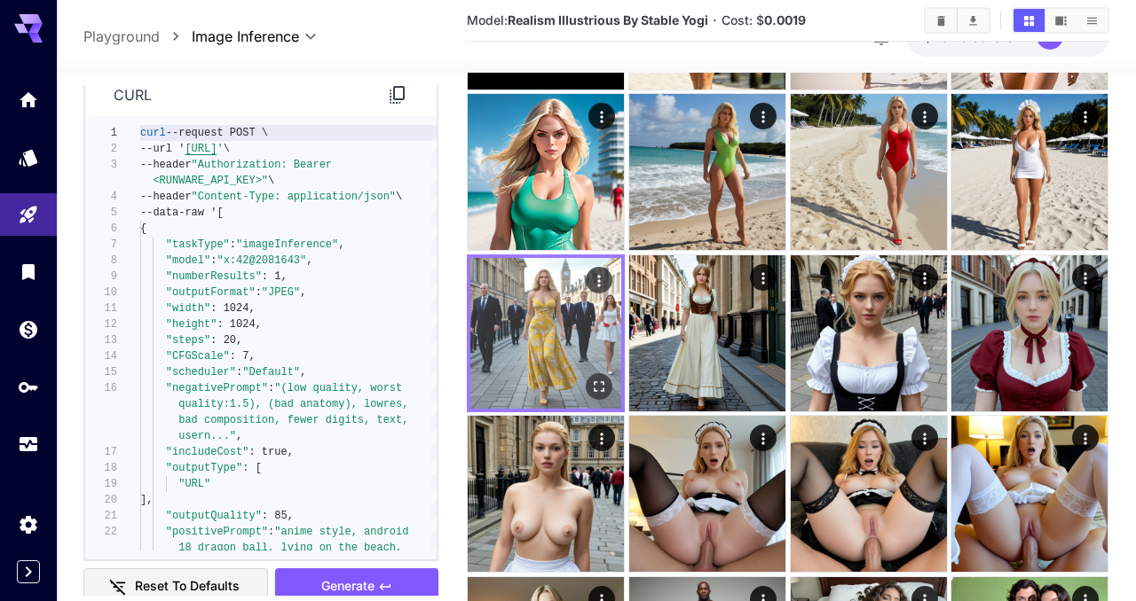
scroll to position [3911, 0]
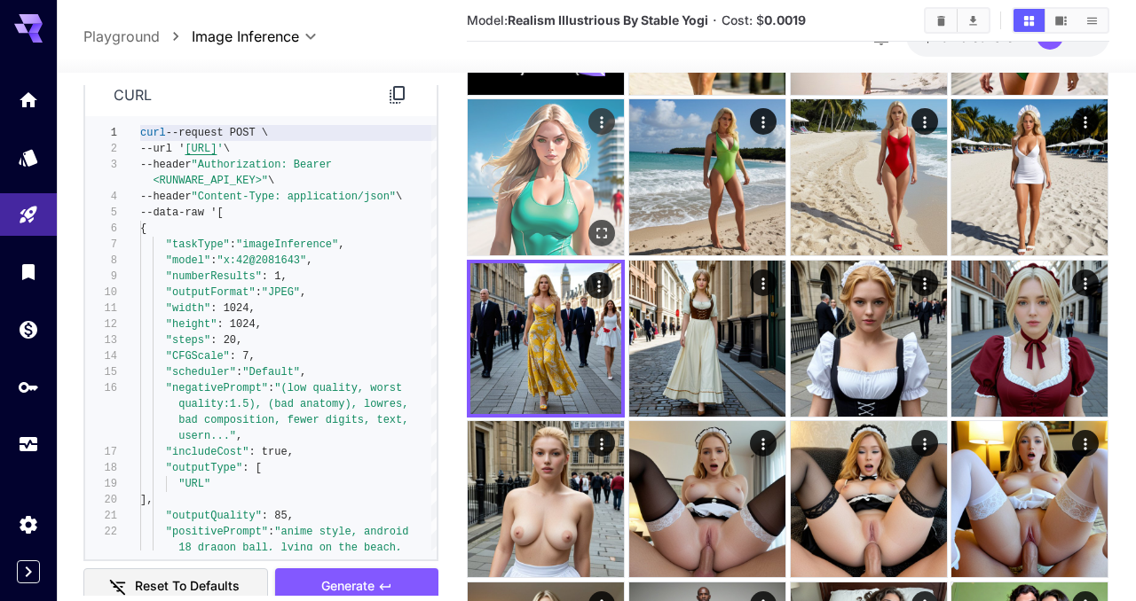
click at [548, 207] on img at bounding box center [546, 177] width 156 height 156
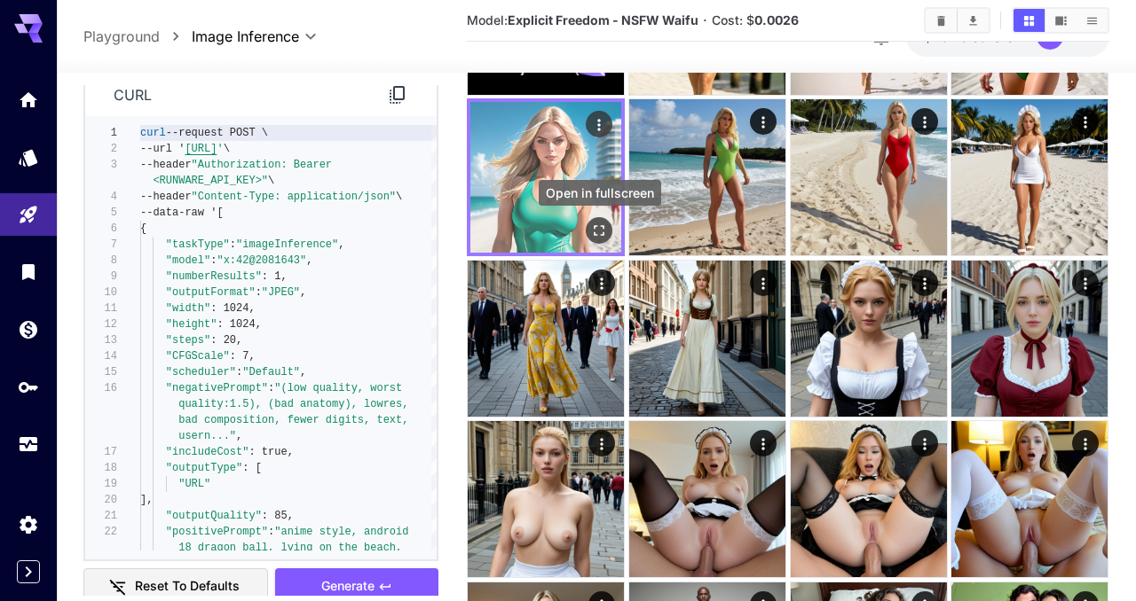
click at [595, 230] on icon "Open in fullscreen" at bounding box center [600, 232] width 18 height 18
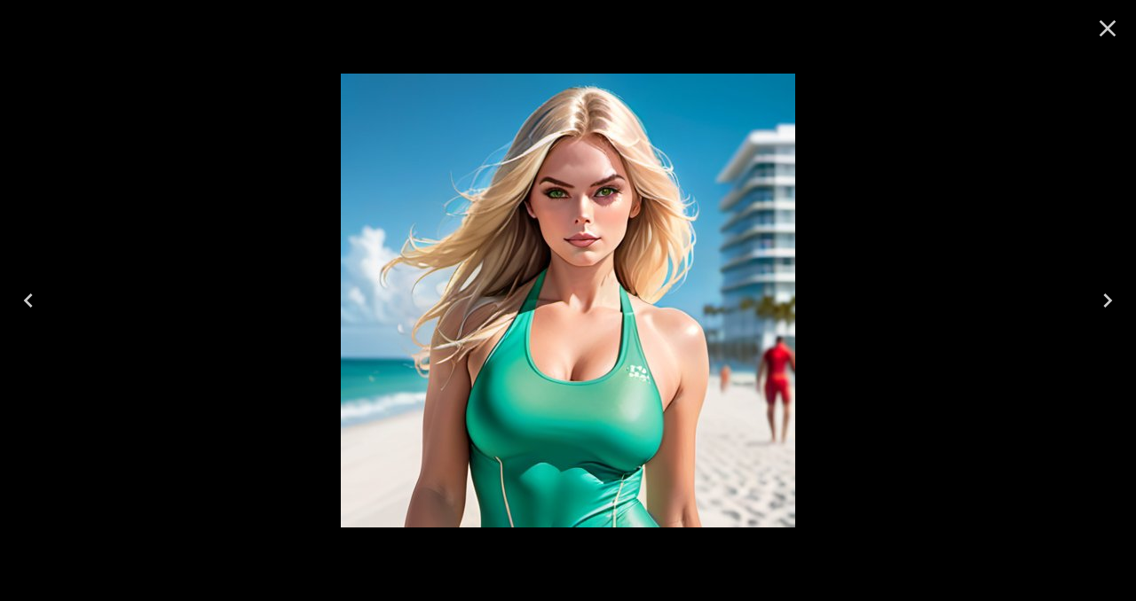
click at [1109, 26] on icon "Close" at bounding box center [1107, 28] width 17 height 17
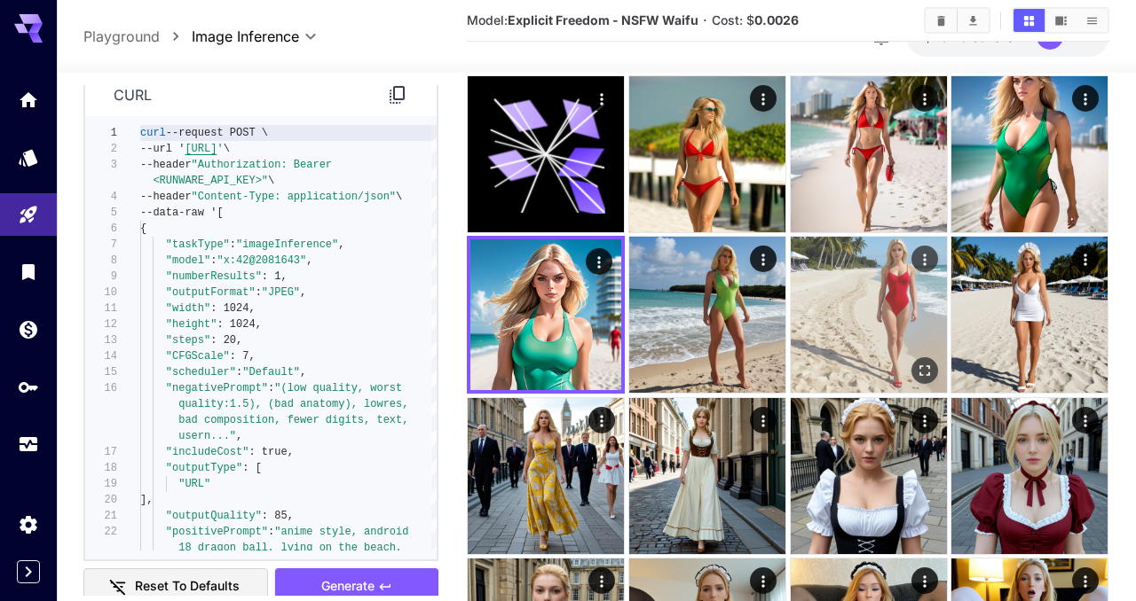
scroll to position [3759, 0]
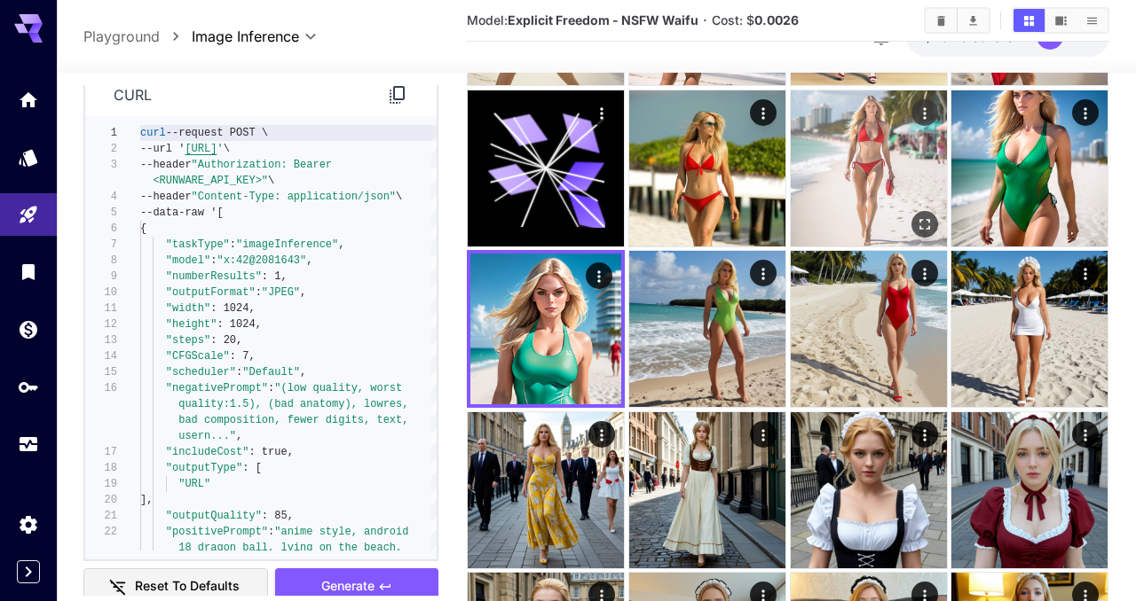
click at [864, 173] on img at bounding box center [868, 168] width 156 height 156
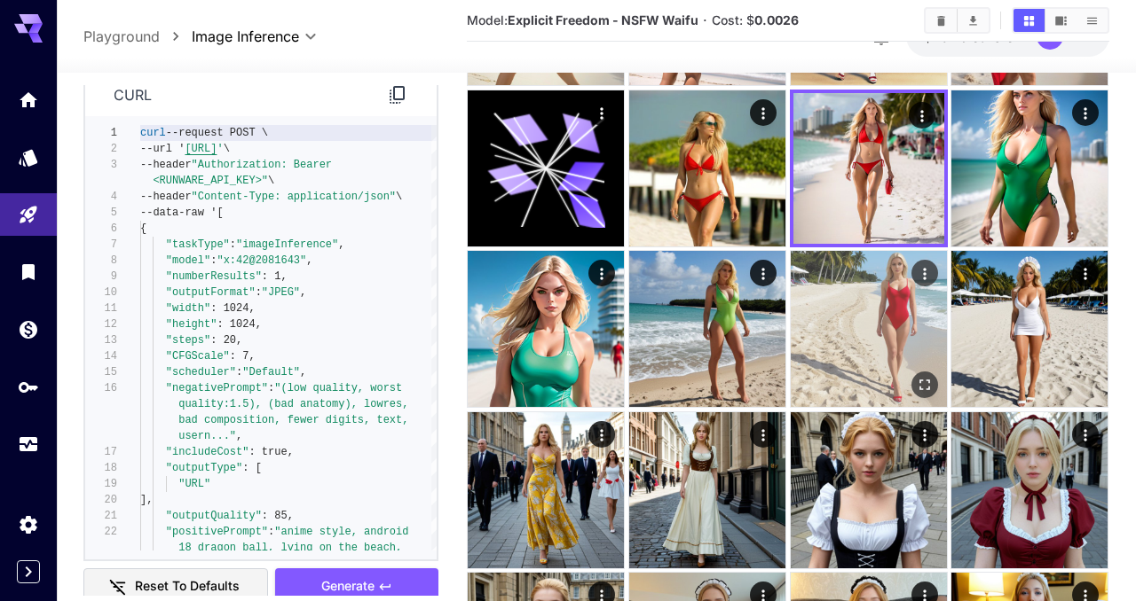
click at [868, 329] on img at bounding box center [868, 329] width 156 height 156
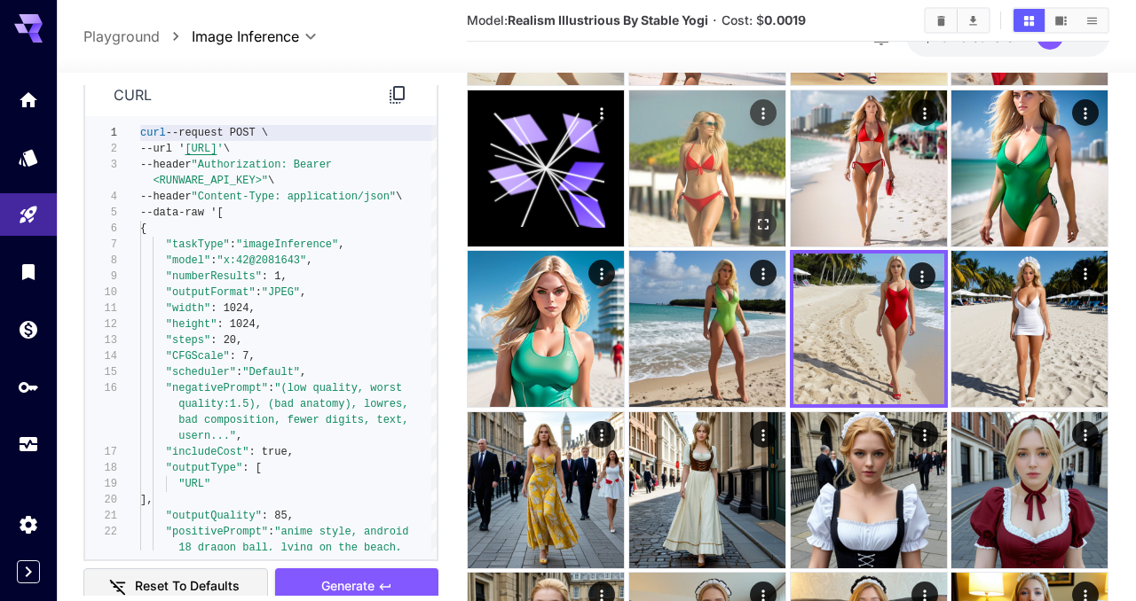
click at [695, 173] on img at bounding box center [707, 168] width 156 height 156
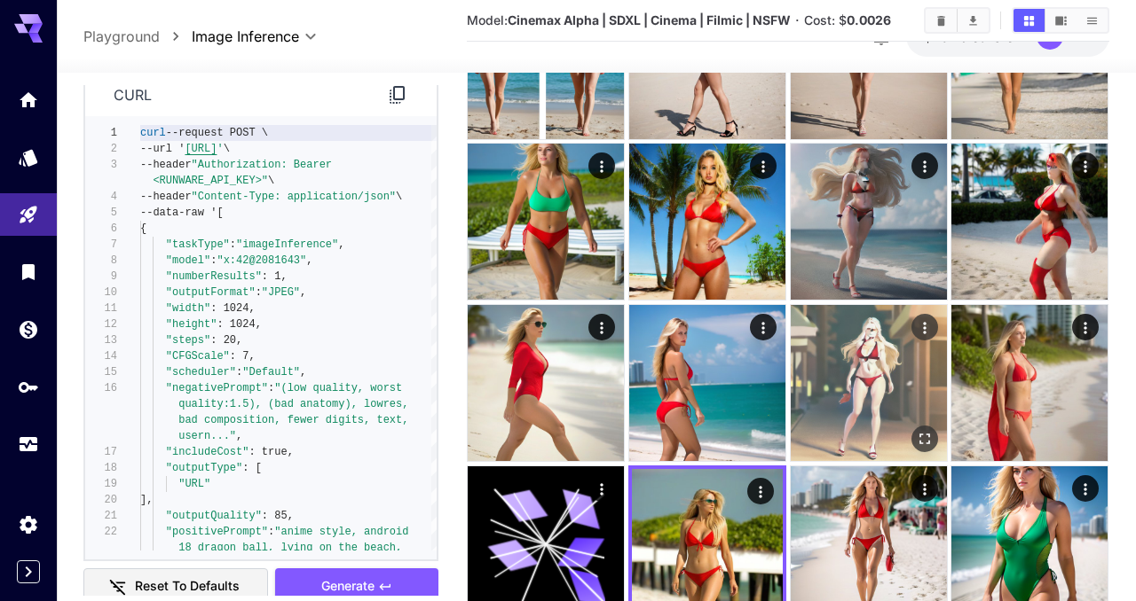
scroll to position [3374, 0]
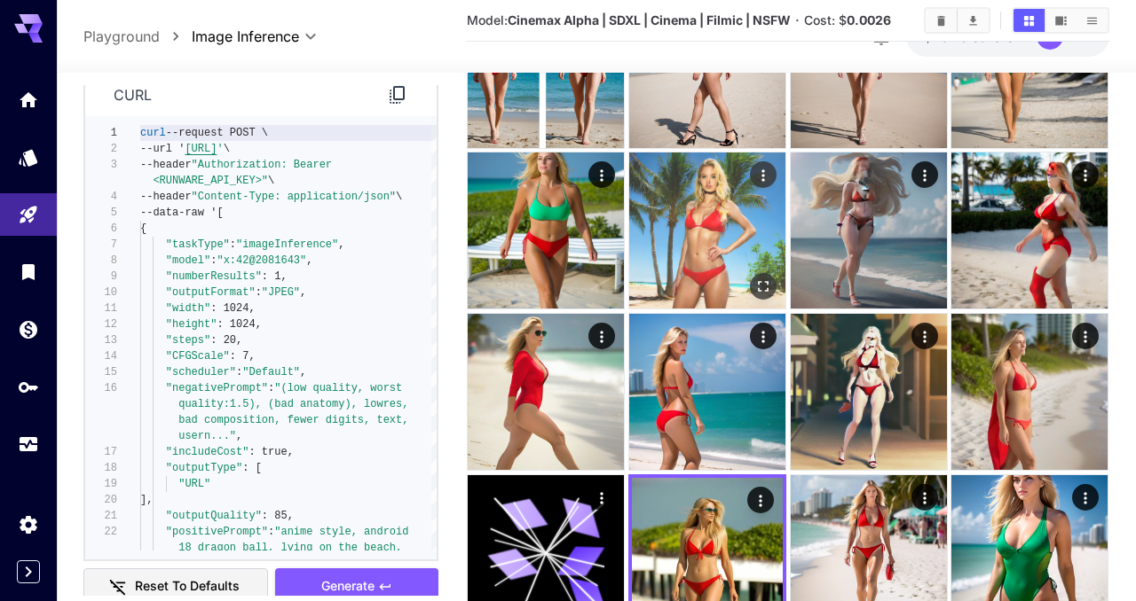
click at [693, 232] on img at bounding box center [707, 231] width 156 height 156
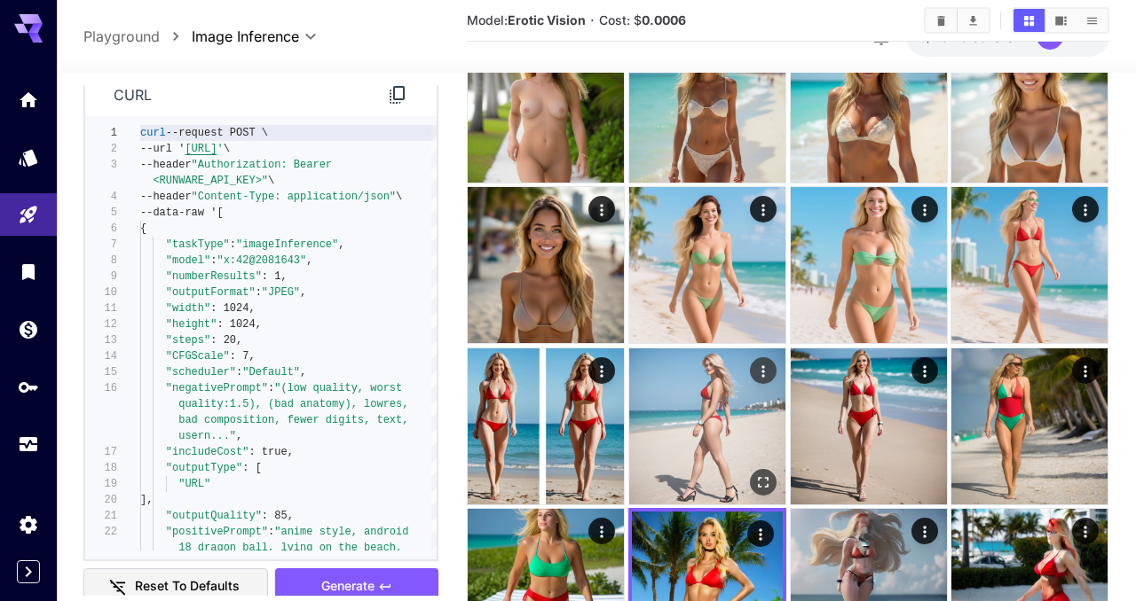
scroll to position [3010, 0]
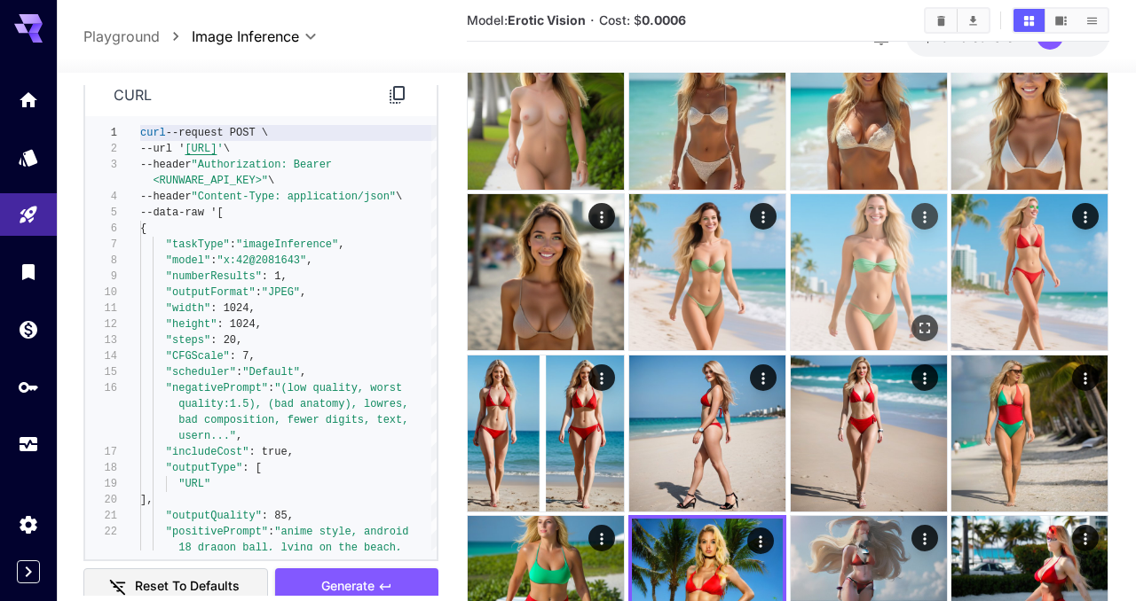
click at [847, 277] on img at bounding box center [868, 272] width 156 height 156
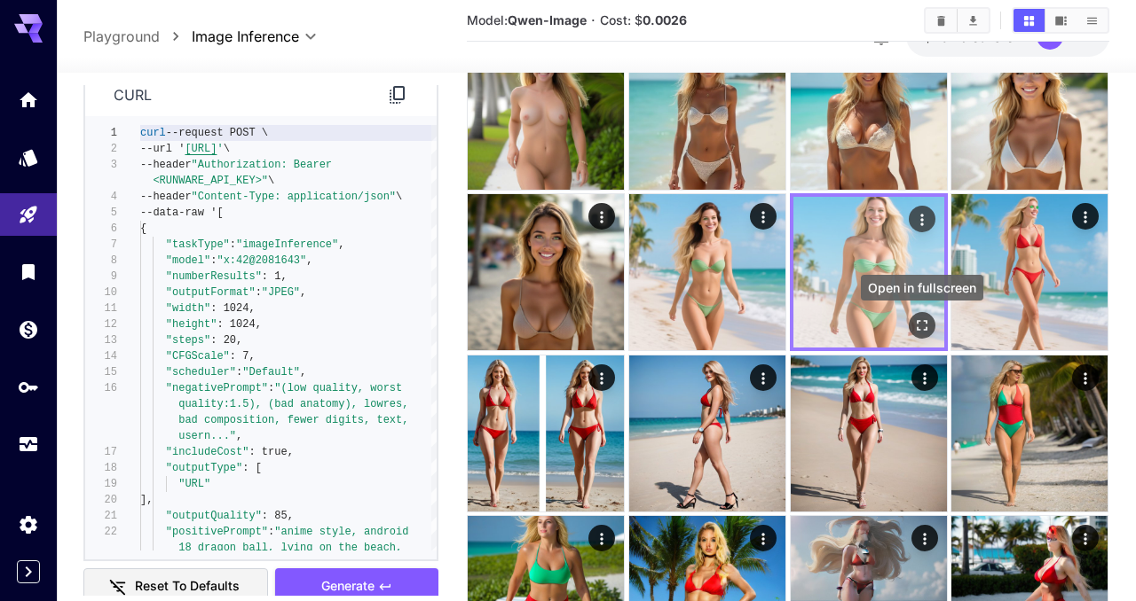
click at [913, 317] on button "Open in fullscreen" at bounding box center [921, 326] width 27 height 27
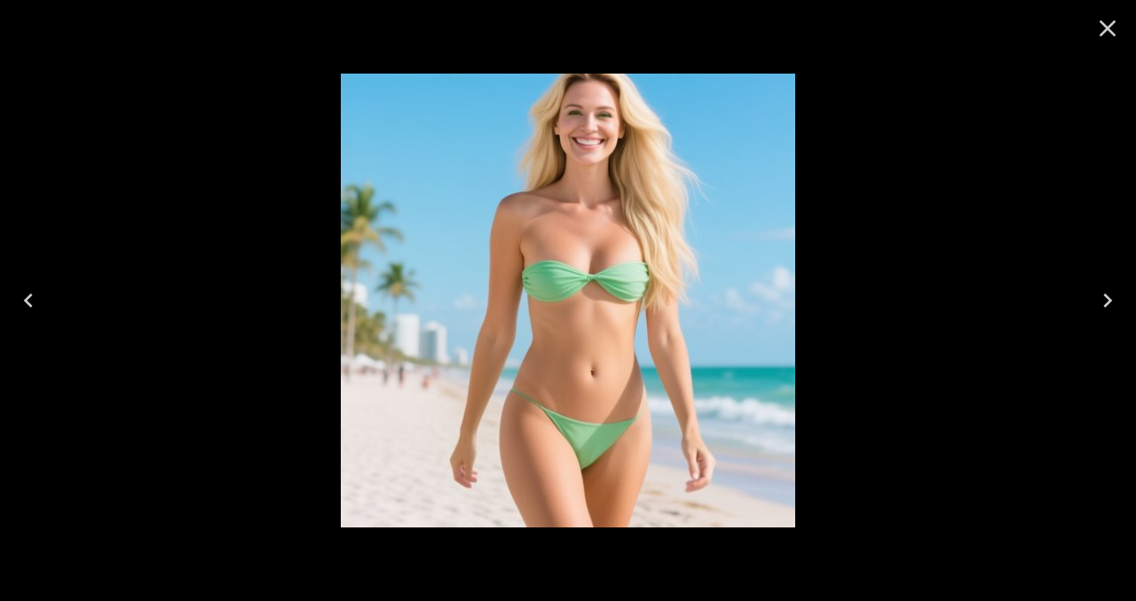
click at [1108, 31] on icon "Close" at bounding box center [1107, 28] width 28 height 28
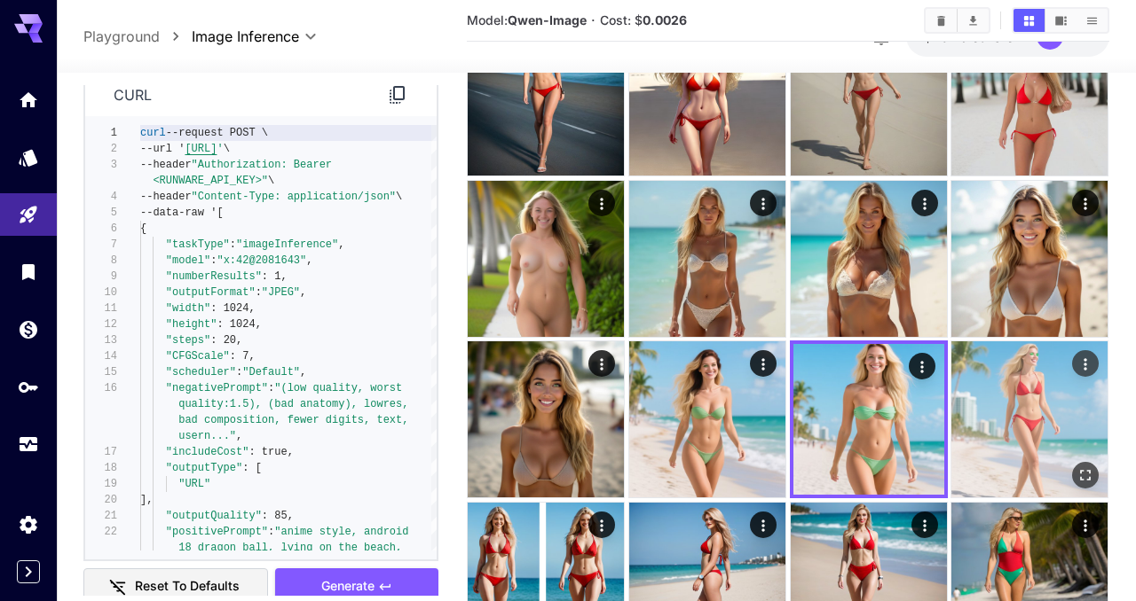
scroll to position [2849, 0]
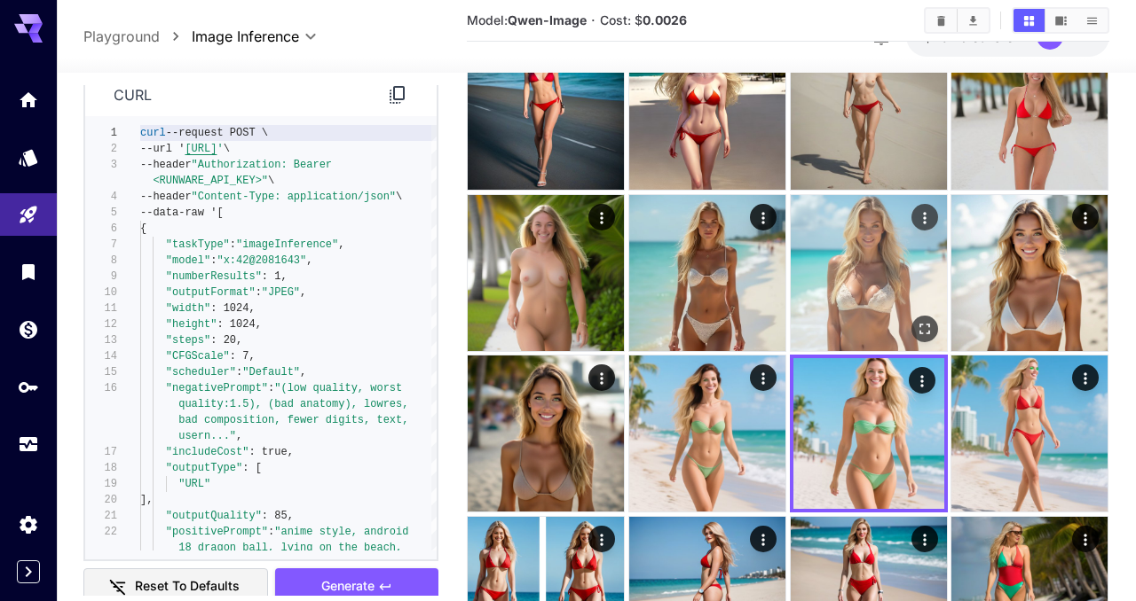
click at [842, 284] on img at bounding box center [868, 273] width 156 height 156
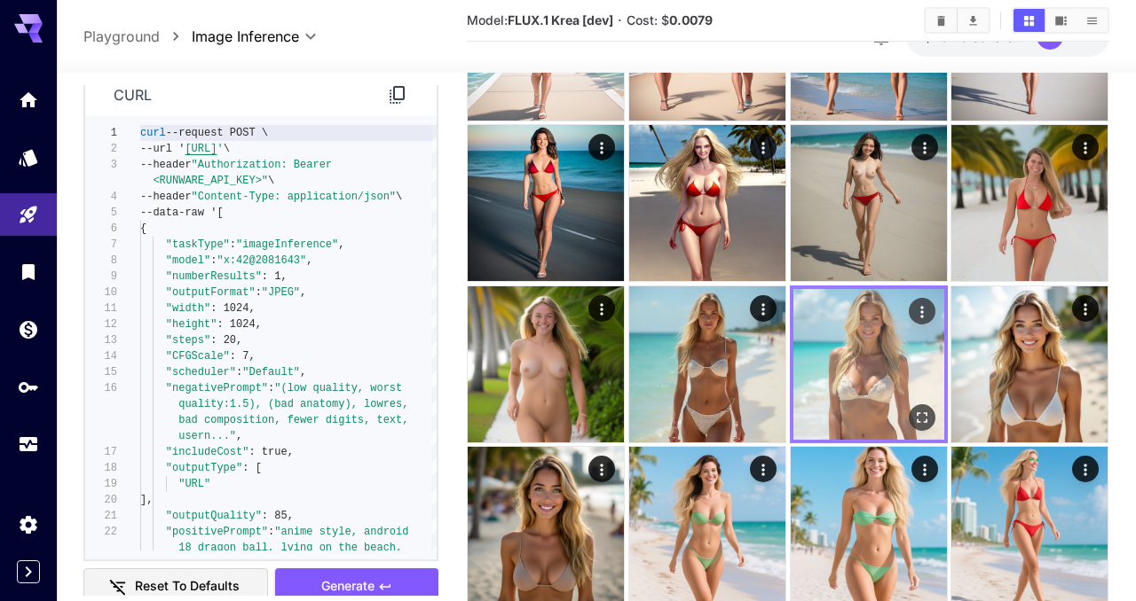
scroll to position [2751, 0]
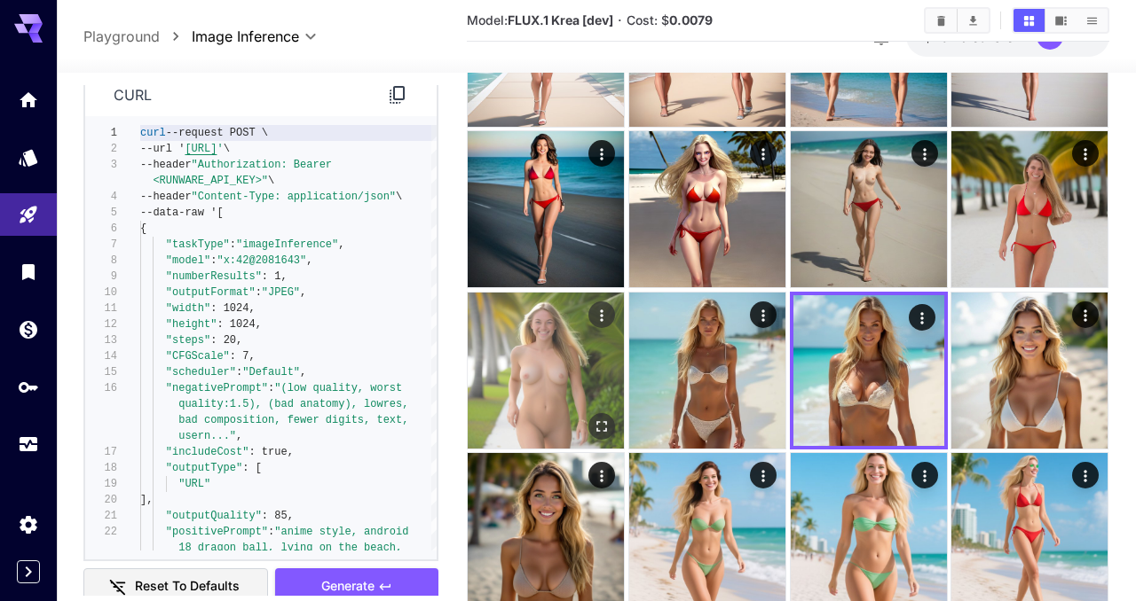
click at [531, 398] on img at bounding box center [546, 371] width 156 height 156
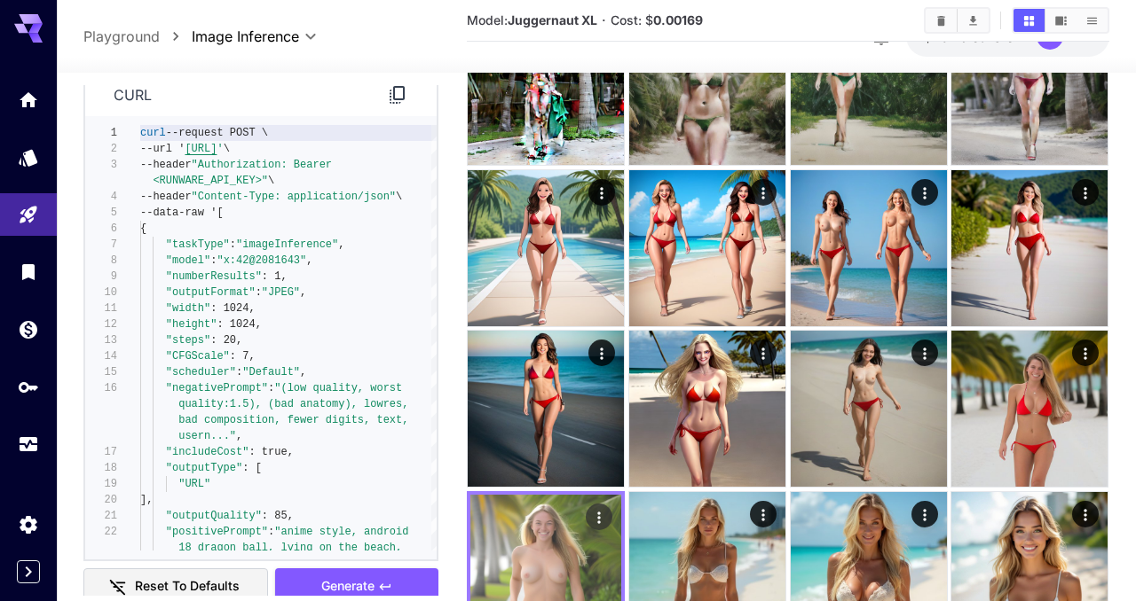
scroll to position [2549, 0]
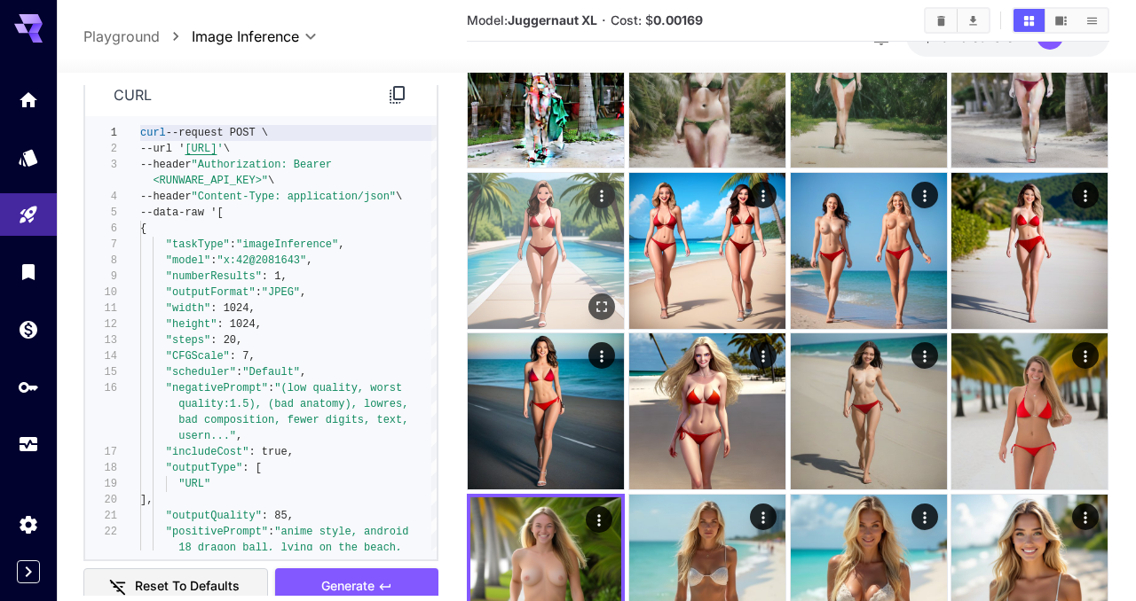
click at [550, 272] on img at bounding box center [546, 251] width 156 height 156
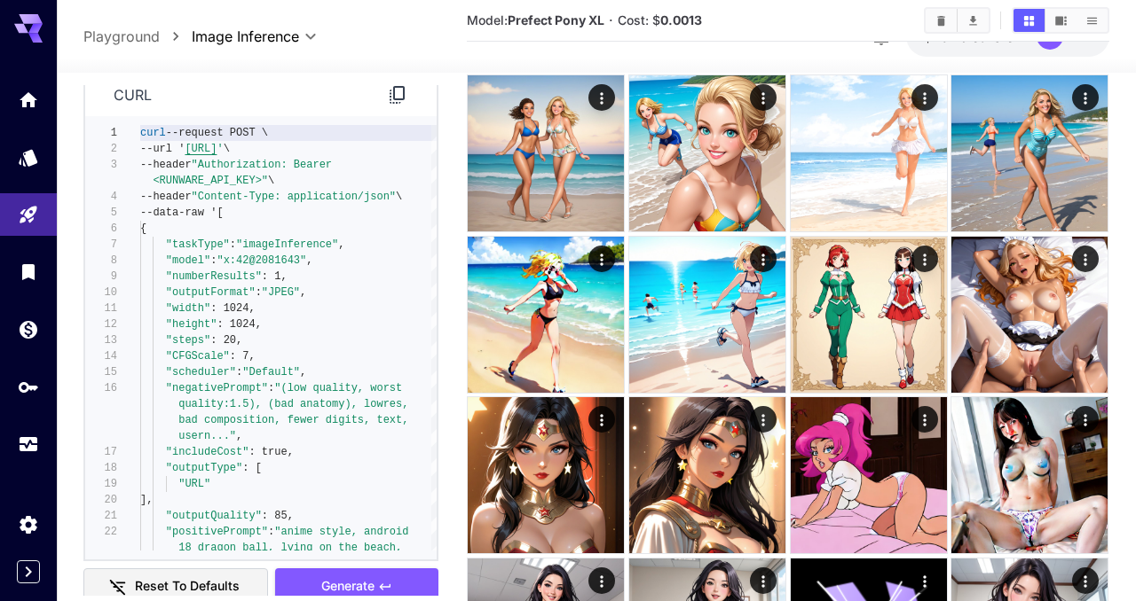
scroll to position [0, 0]
